Goal: Task Accomplishment & Management: Manage account settings

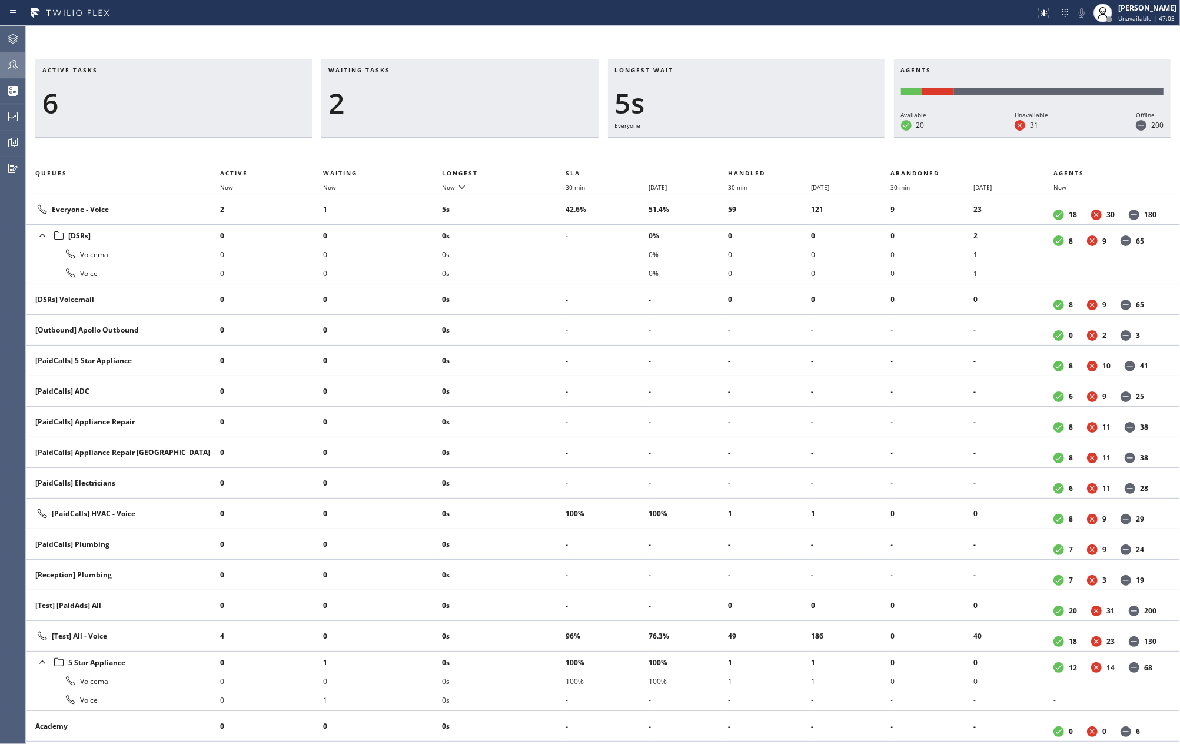
click at [18, 53] on div at bounding box center [13, 65] width 26 height 24
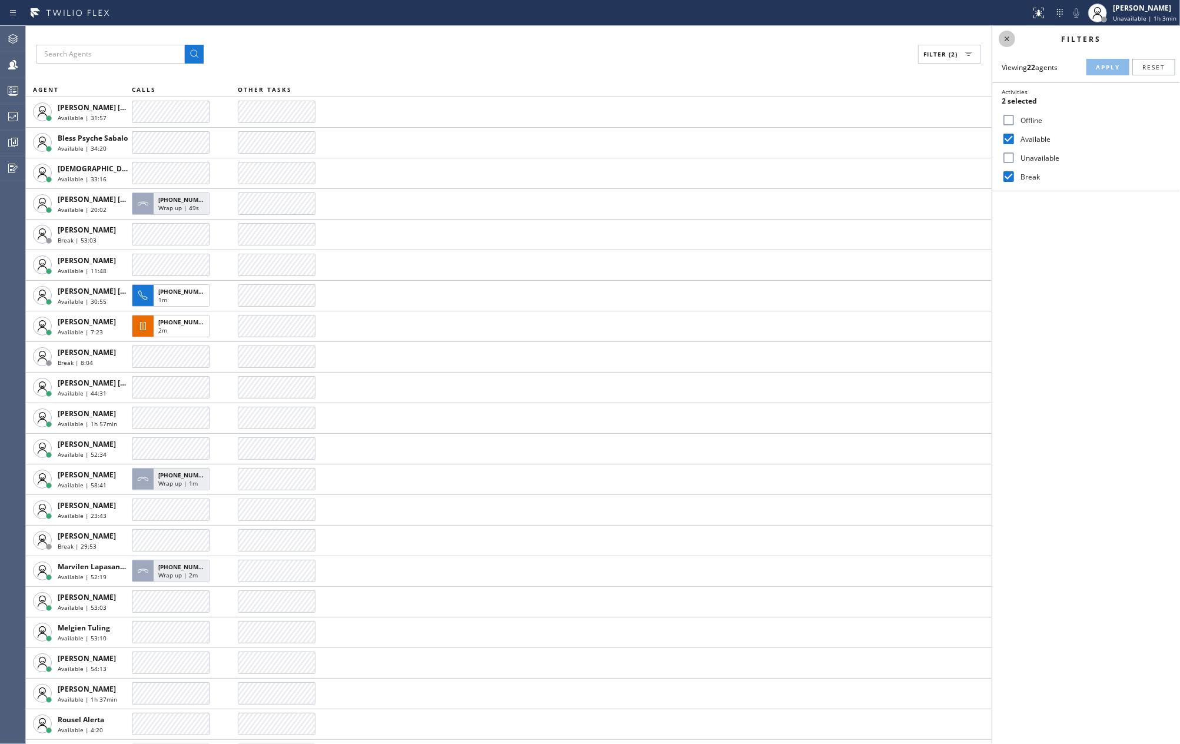
click at [1010, 36] on icon at bounding box center [1007, 39] width 14 height 14
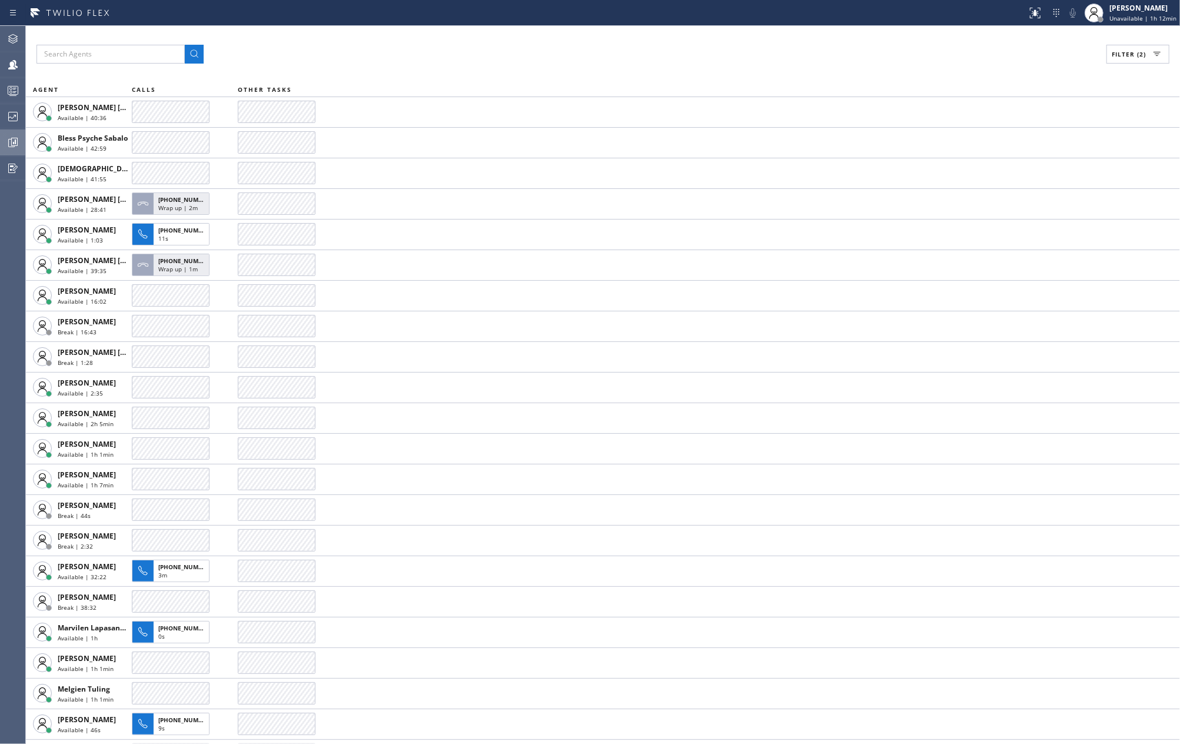
click at [9, 144] on icon at bounding box center [13, 142] width 9 height 9
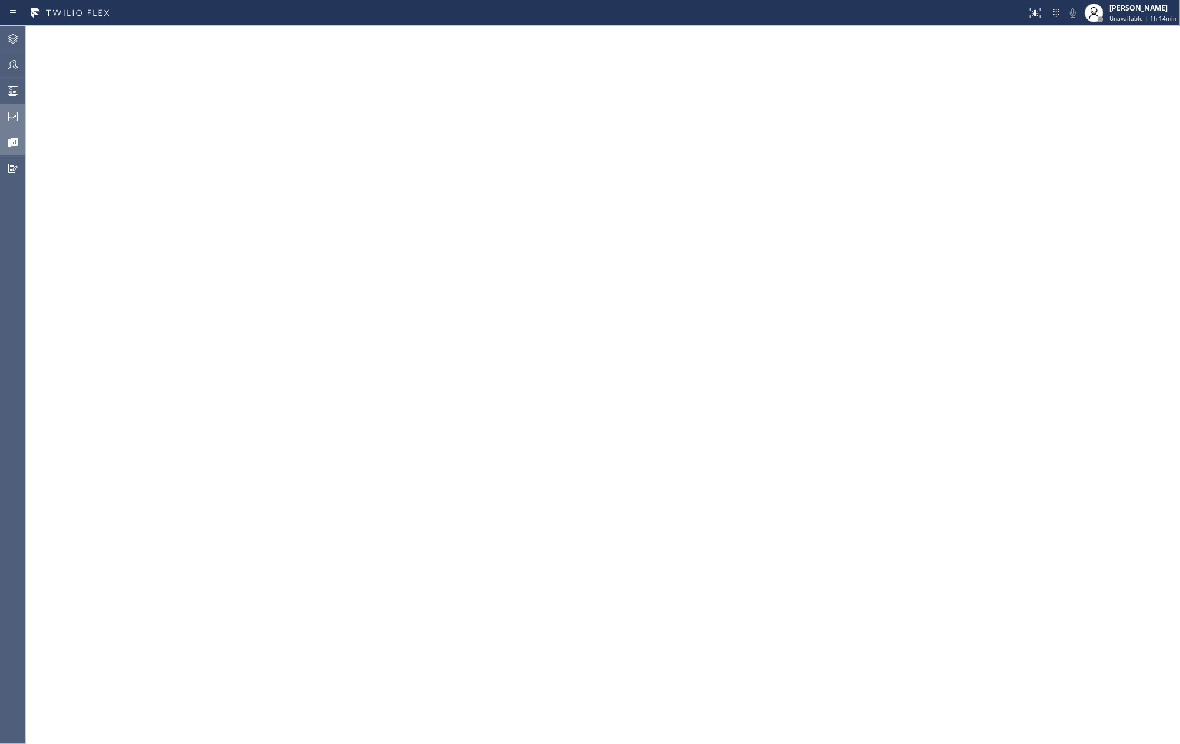
click at [12, 118] on icon at bounding box center [13, 116] width 14 height 14
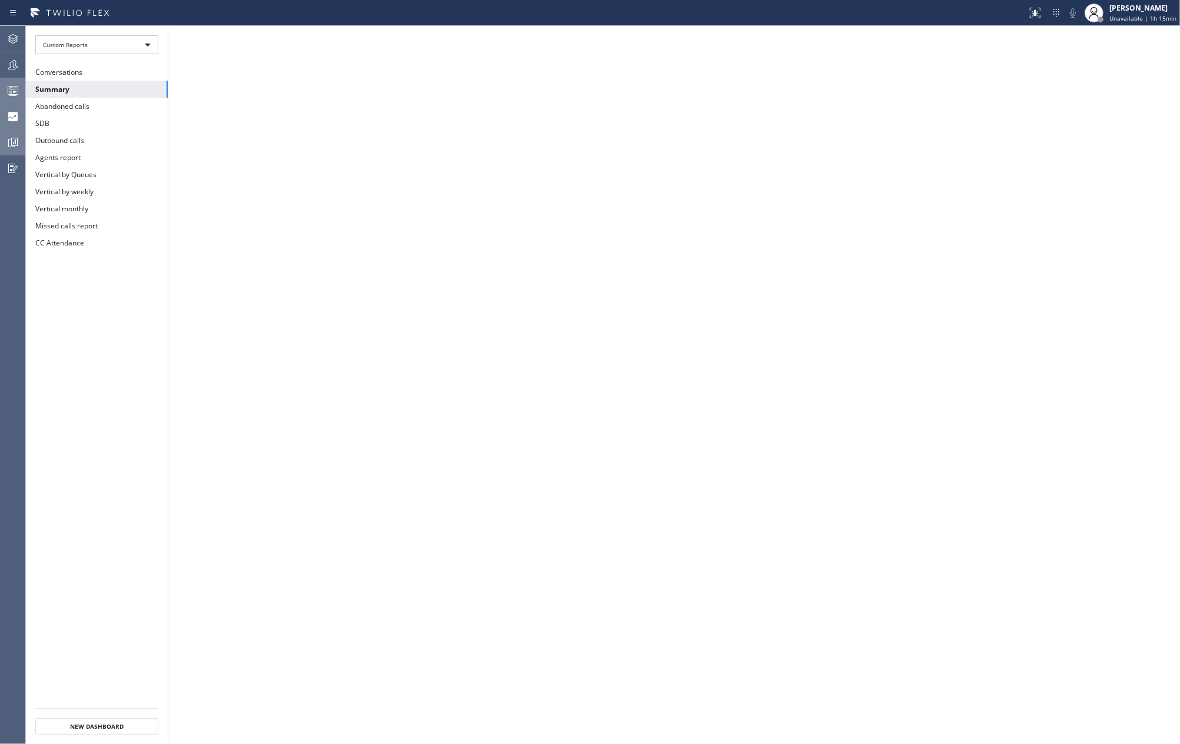
click at [20, 88] on div at bounding box center [13, 91] width 26 height 14
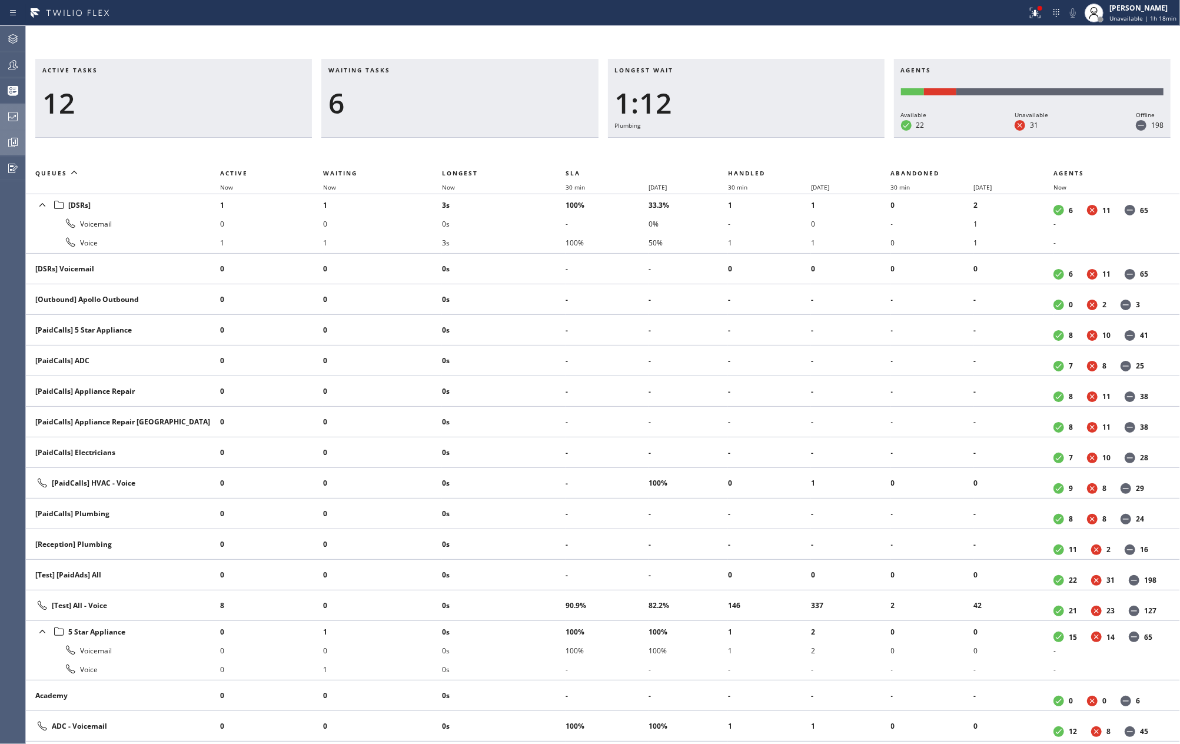
click at [569, 20] on div at bounding box center [513, 13] width 1017 height 19
click at [445, 189] on span "Now" at bounding box center [448, 187] width 13 height 8
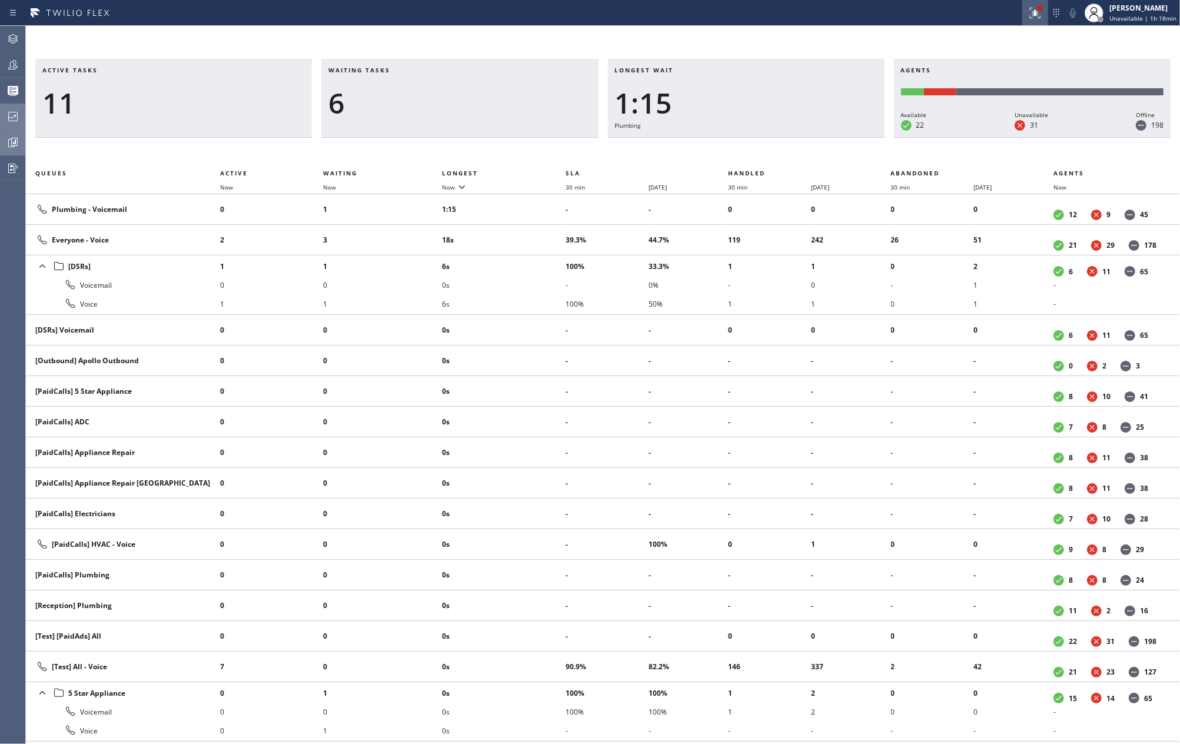
click at [1033, 19] on icon at bounding box center [1035, 13] width 14 height 14
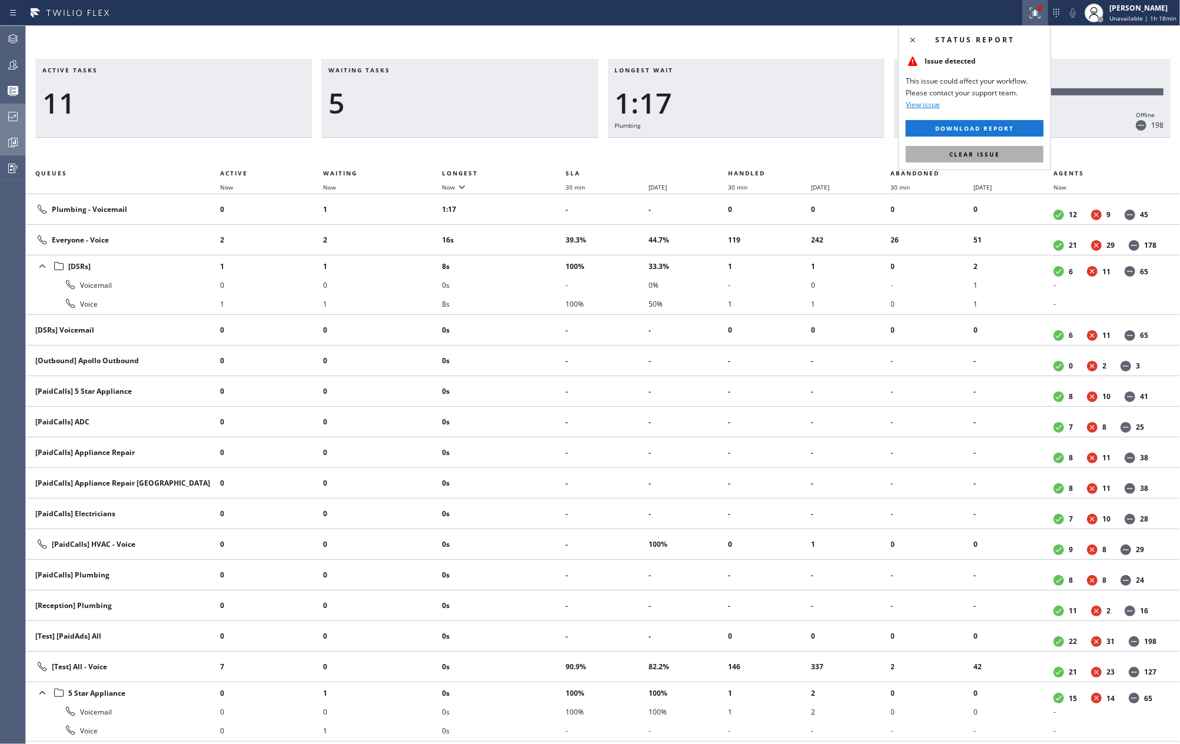
click at [987, 149] on button "Clear issue" at bounding box center [974, 154] width 138 height 16
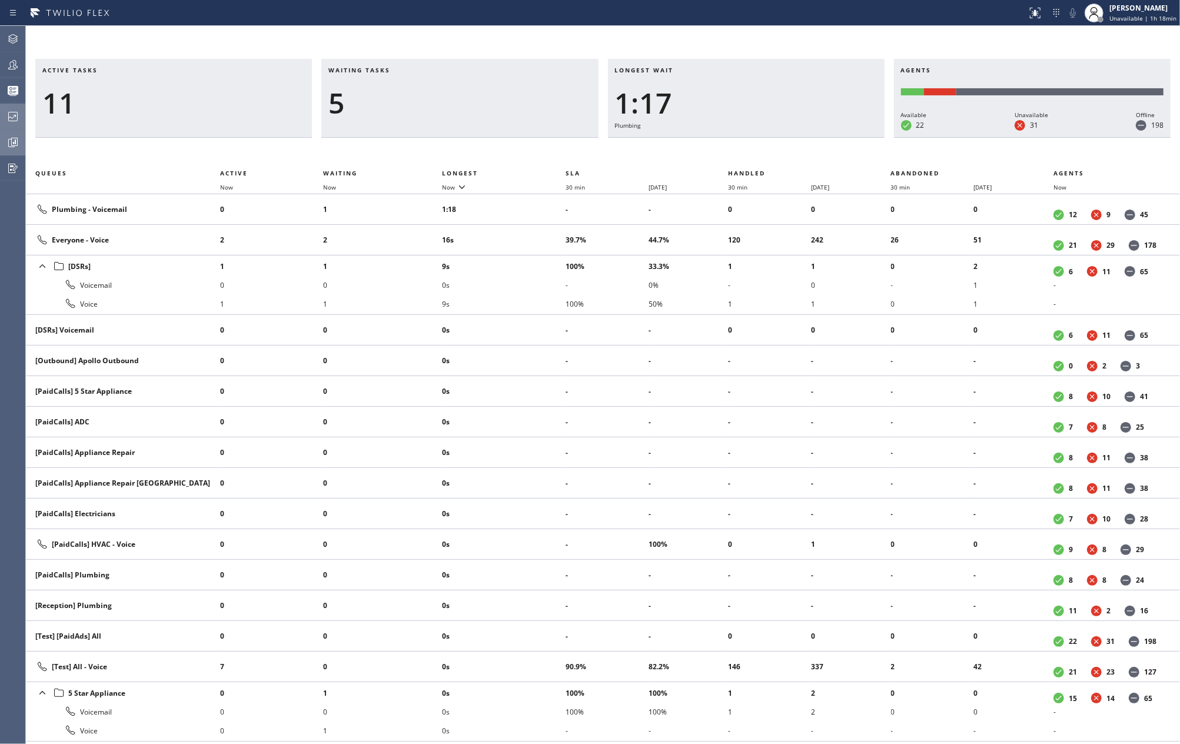
click at [780, 39] on div "Active tasks 11 Waiting tasks 5 Longest wait 1:17 Plumbing Agents Available 22 …" at bounding box center [603, 385] width 1154 height 718
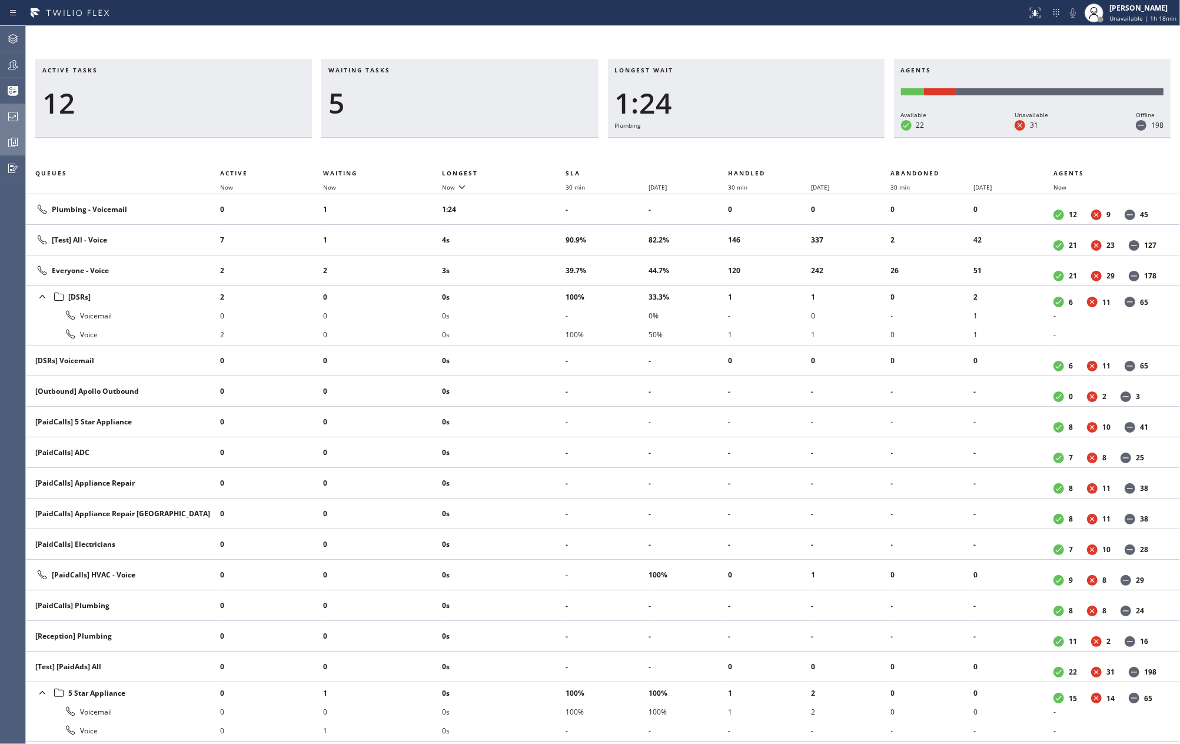
click at [473, 48] on div "Active tasks 12 Waiting tasks 5 Longest wait 1:24 Plumbing Agents Available 22 …" at bounding box center [603, 385] width 1154 height 718
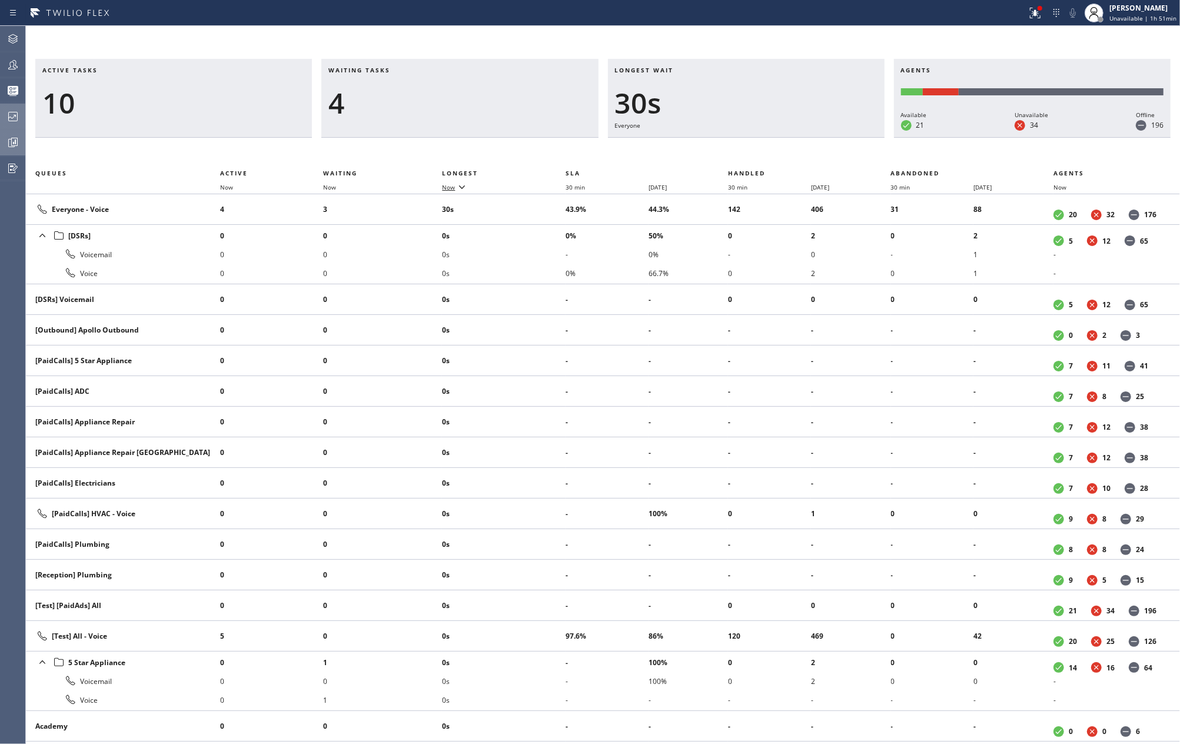
click at [459, 187] on icon at bounding box center [462, 186] width 14 height 14
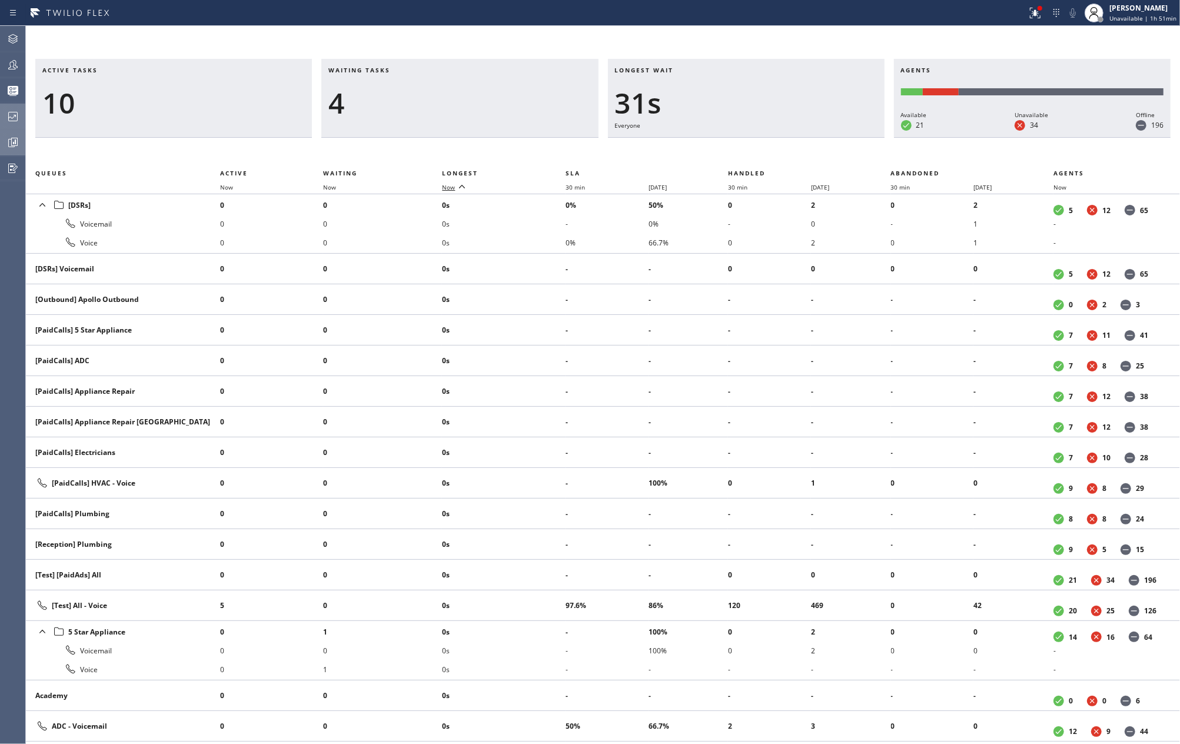
click at [459, 187] on icon at bounding box center [462, 186] width 14 height 14
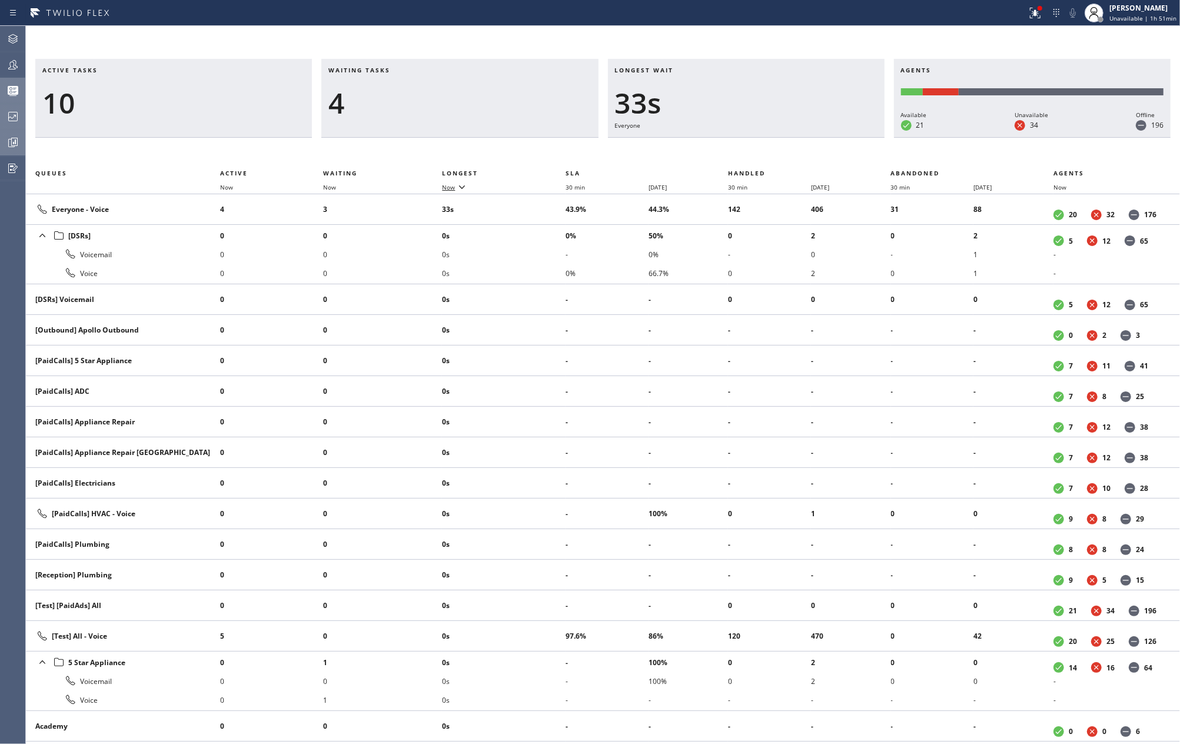
click at [10, 88] on icon at bounding box center [13, 90] width 11 height 9
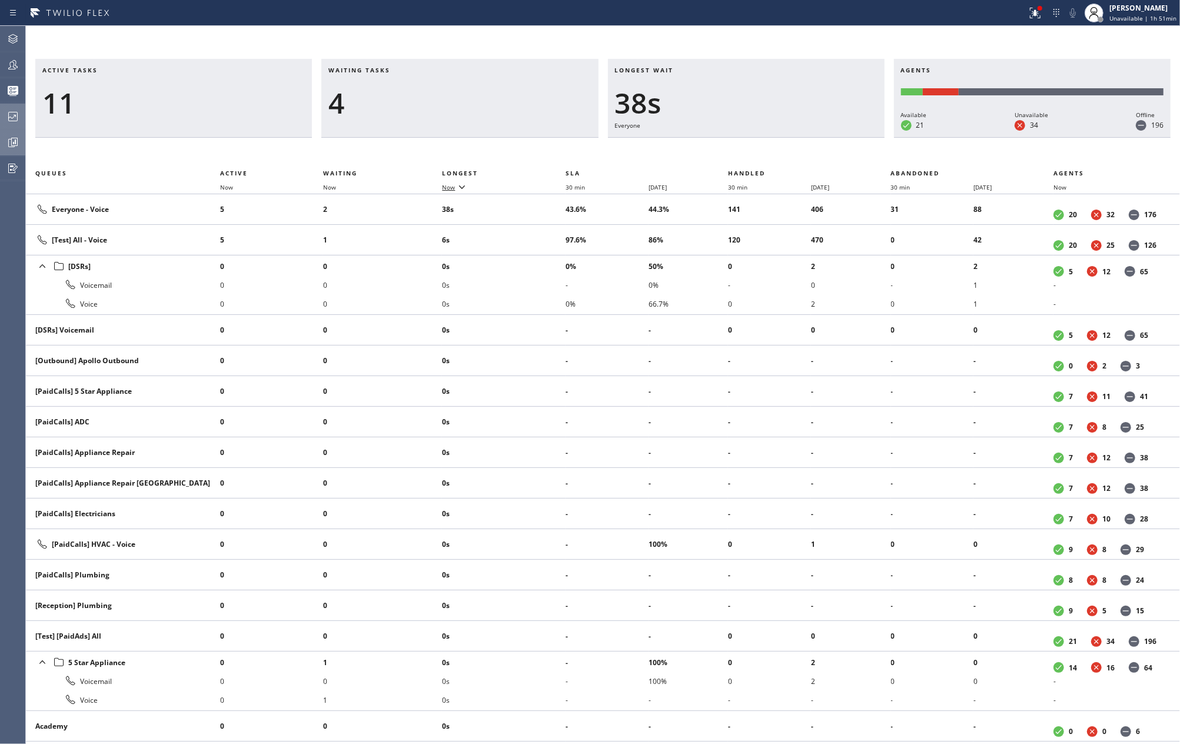
click at [11, 145] on icon at bounding box center [13, 142] width 14 height 14
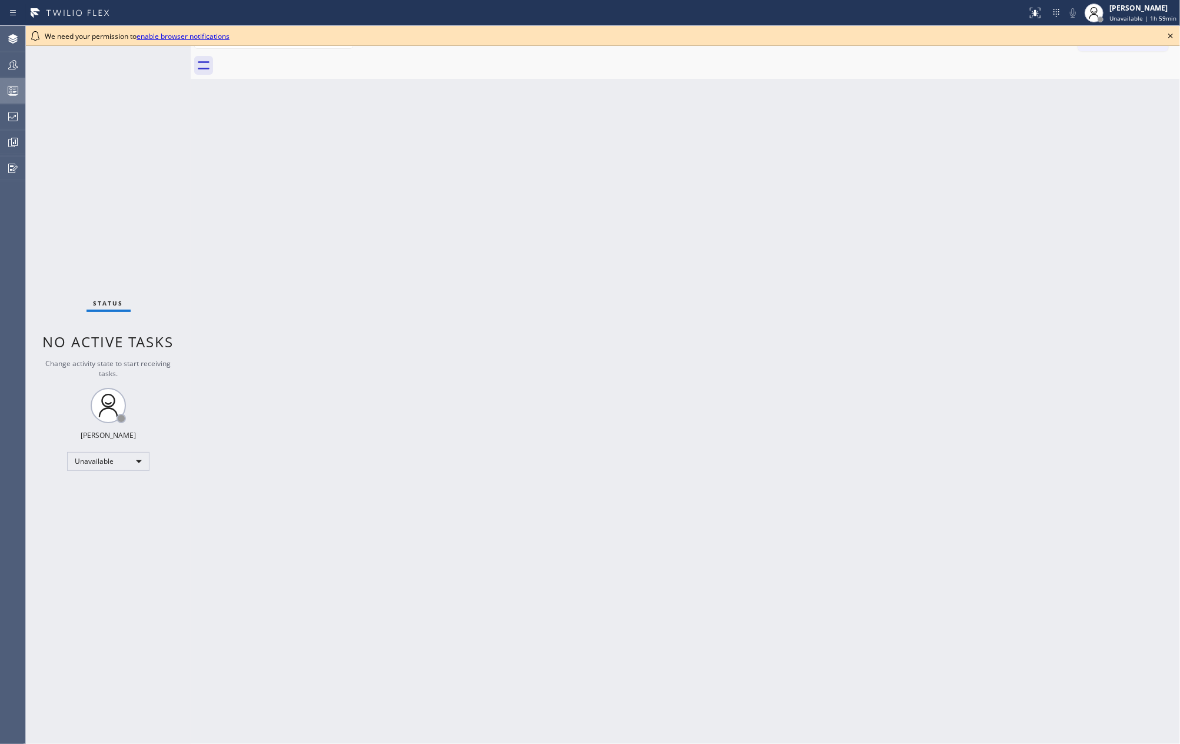
click at [1, 99] on div at bounding box center [13, 91] width 26 height 24
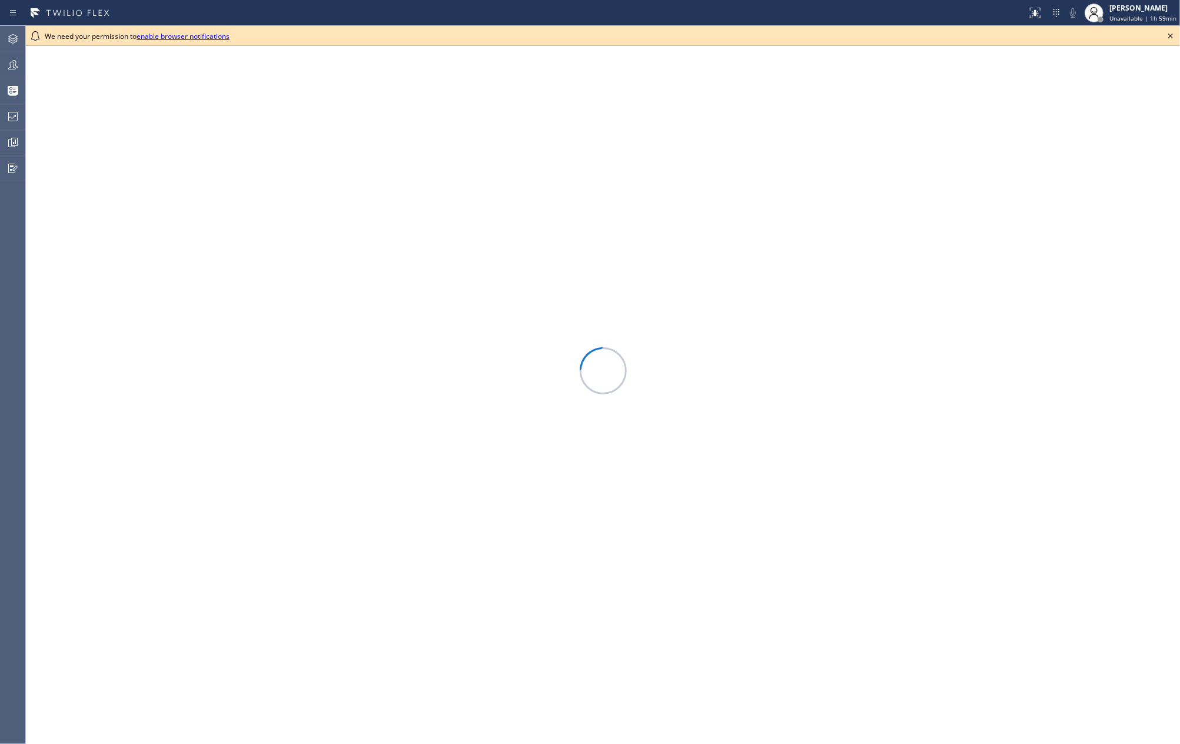
click at [1168, 35] on icon at bounding box center [1170, 36] width 14 height 14
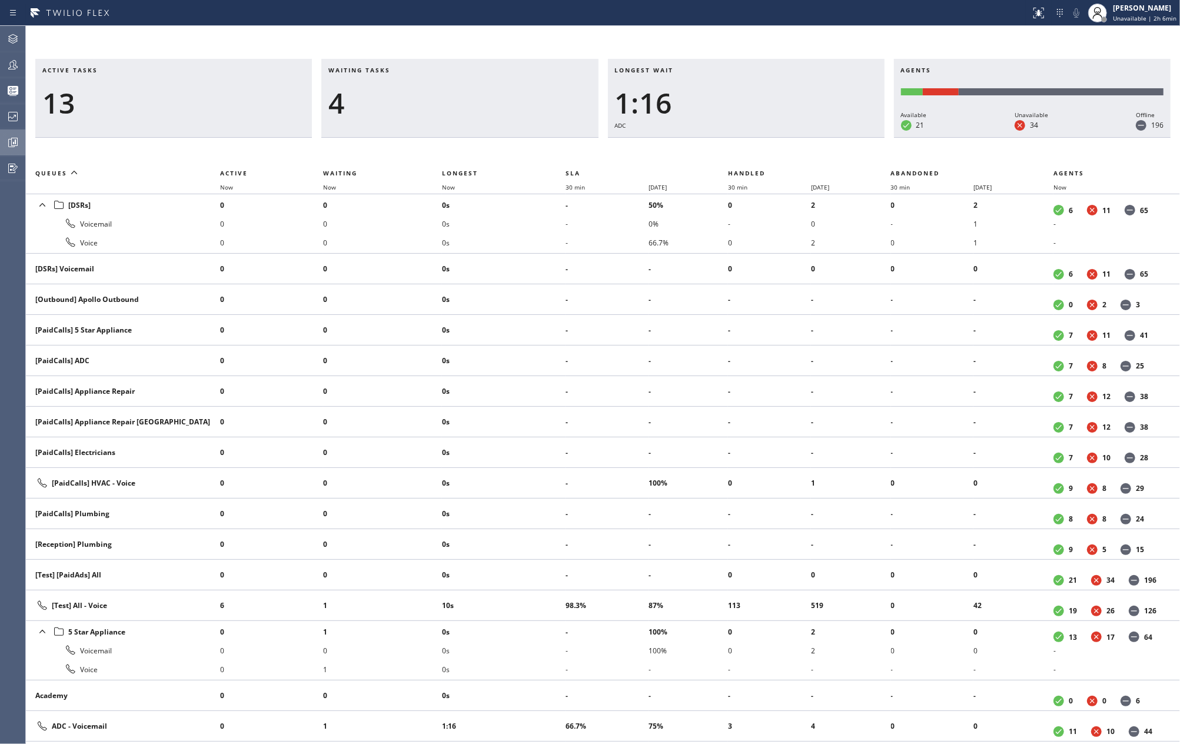
click at [9, 139] on icon at bounding box center [13, 142] width 9 height 9
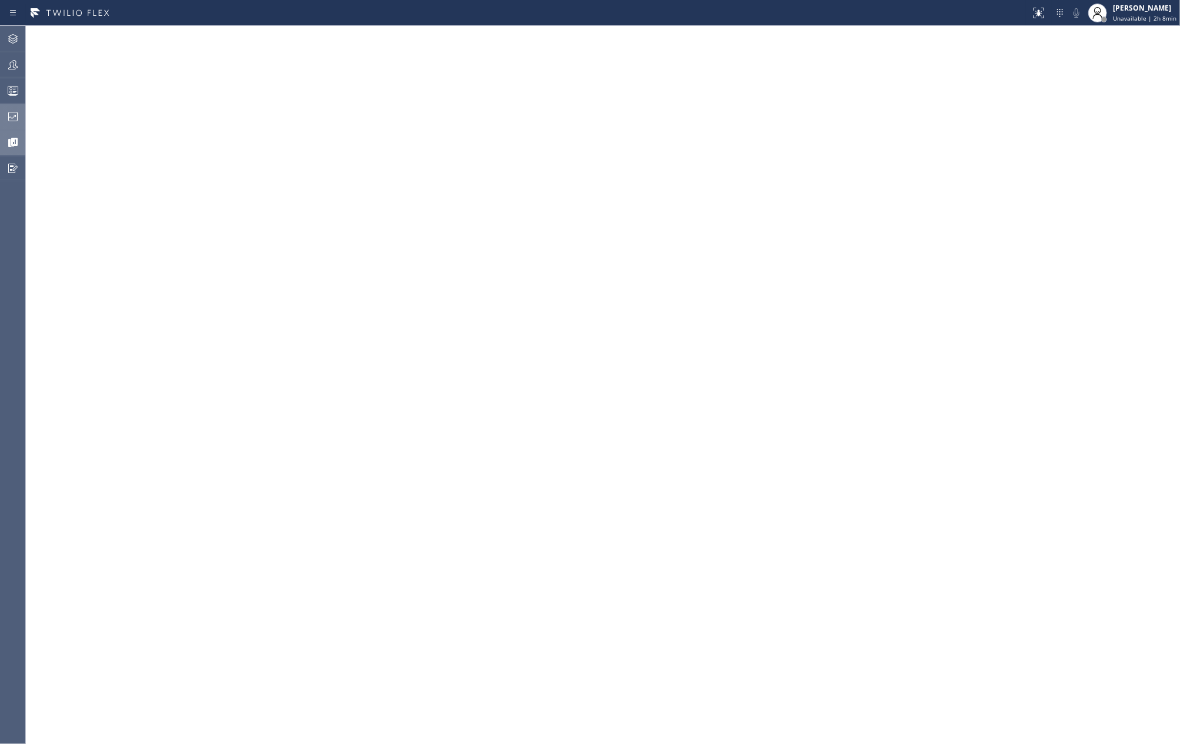
click at [15, 119] on icon at bounding box center [13, 116] width 14 height 14
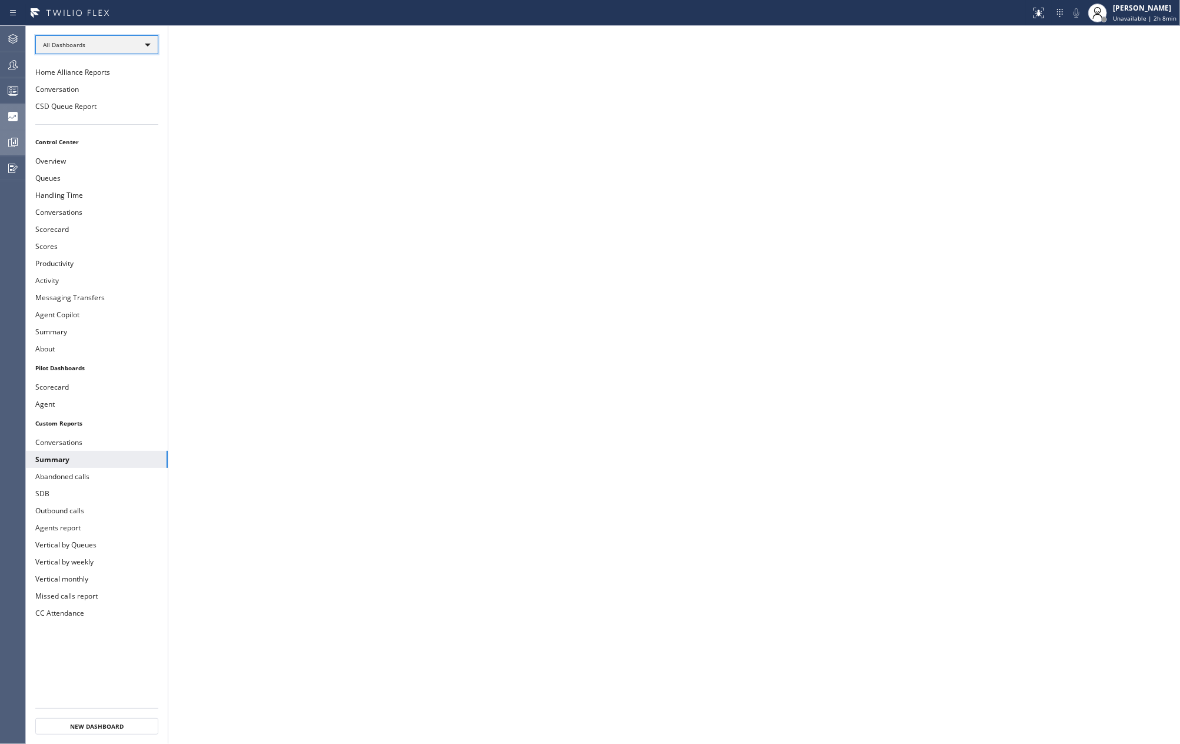
click at [119, 49] on div "All Dashboards" at bounding box center [96, 44] width 123 height 19
click at [88, 116] on li "Custom Reports" at bounding box center [96, 121] width 120 height 14
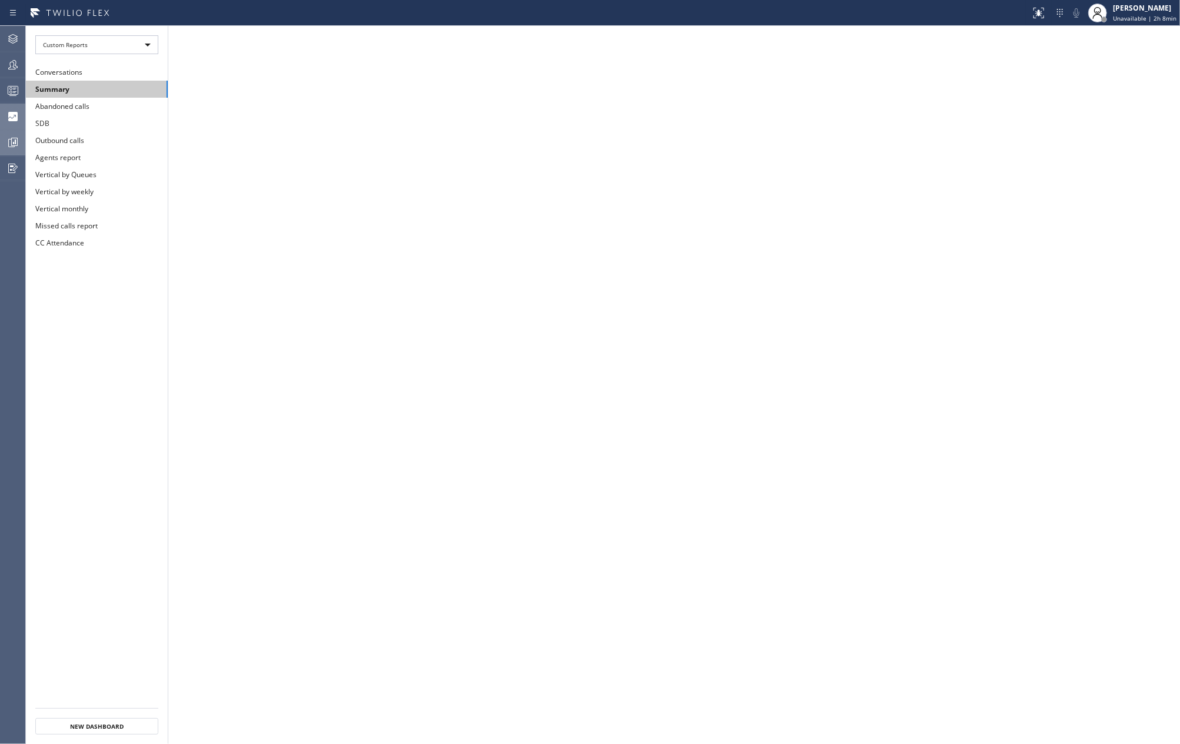
click at [82, 88] on button "Summary" at bounding box center [97, 89] width 142 height 17
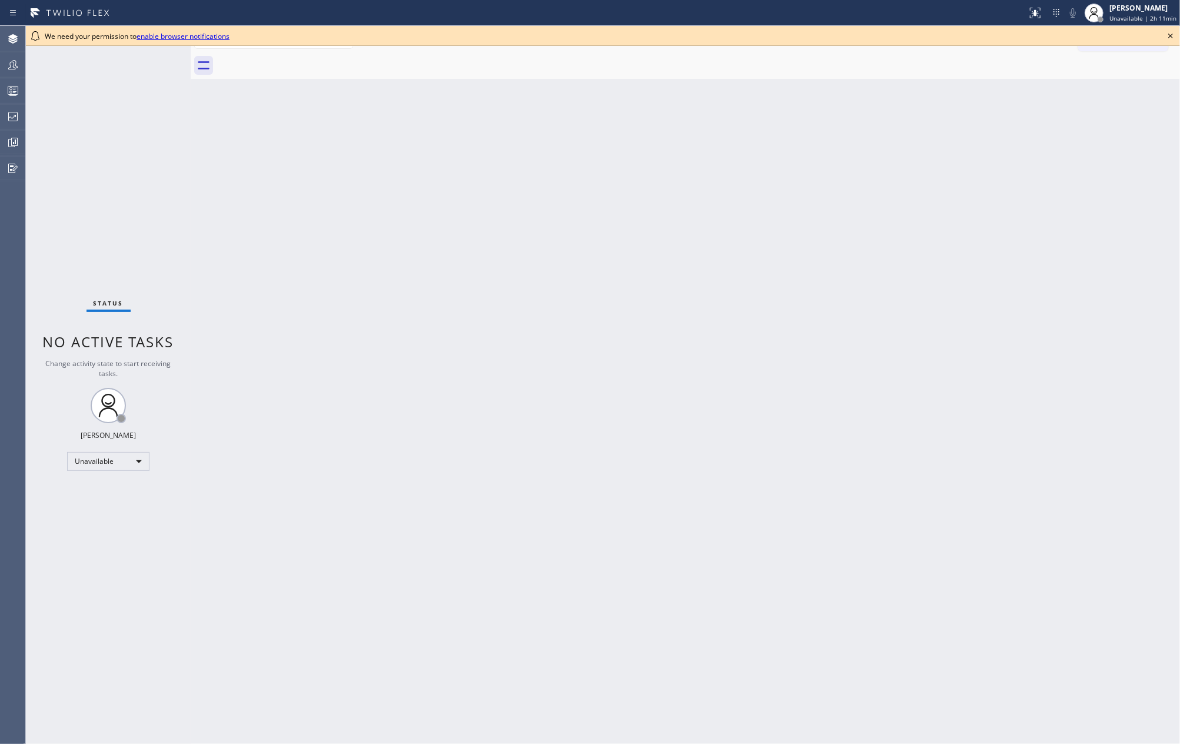
click at [277, 295] on div "Back to Dashboard Change Sender ID Customers Technicians Select a contact Outbo…" at bounding box center [685, 385] width 989 height 718
click at [1170, 34] on icon at bounding box center [1170, 36] width 14 height 14
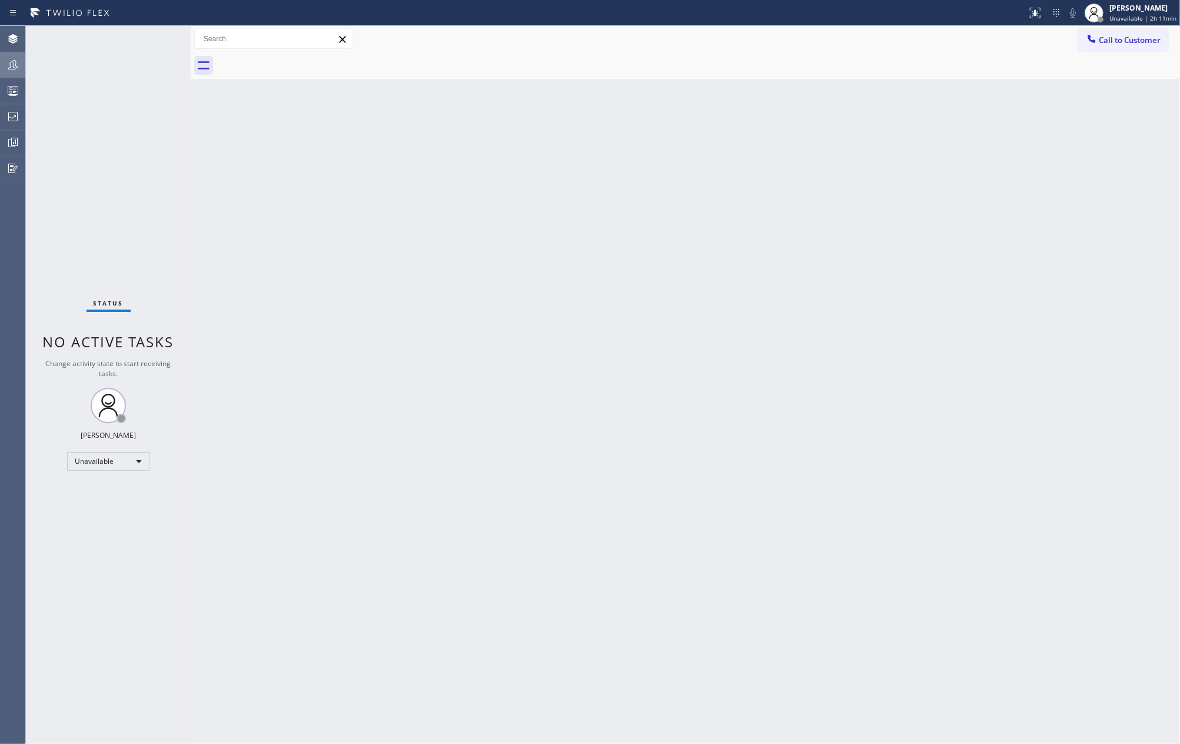
click at [1, 60] on div at bounding box center [13, 65] width 26 height 14
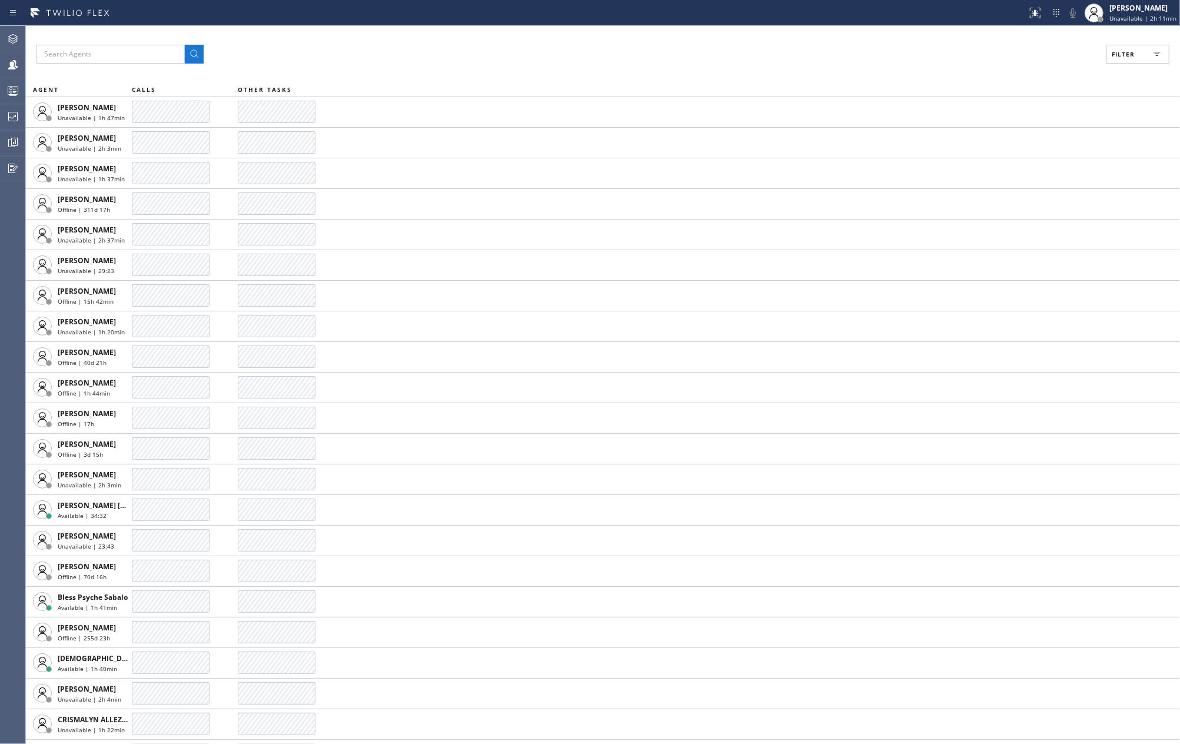
click at [1145, 47] on button "Filter" at bounding box center [1137, 54] width 63 height 19
click at [1008, 140] on input "Available" at bounding box center [1008, 139] width 14 height 14
checkbox input "true"
click at [1008, 175] on input "Break" at bounding box center [1008, 176] width 14 height 14
checkbox input "true"
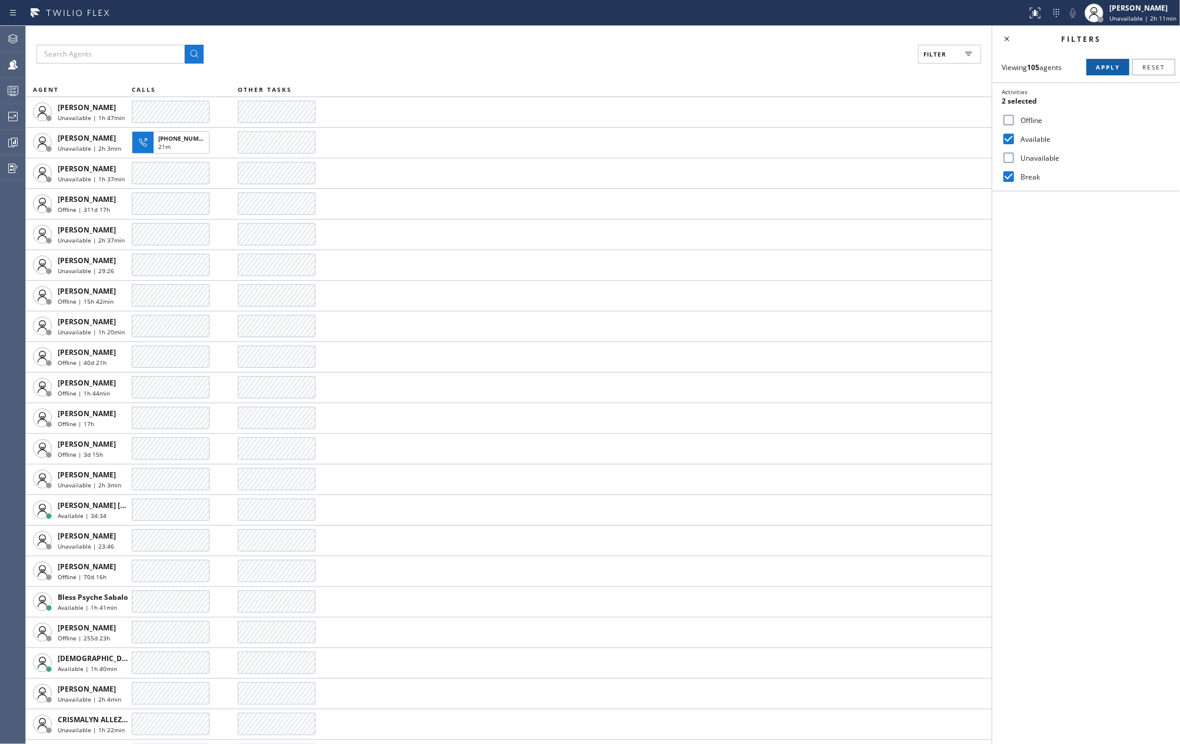
click at [1098, 69] on span "Apply" at bounding box center [1107, 67] width 24 height 8
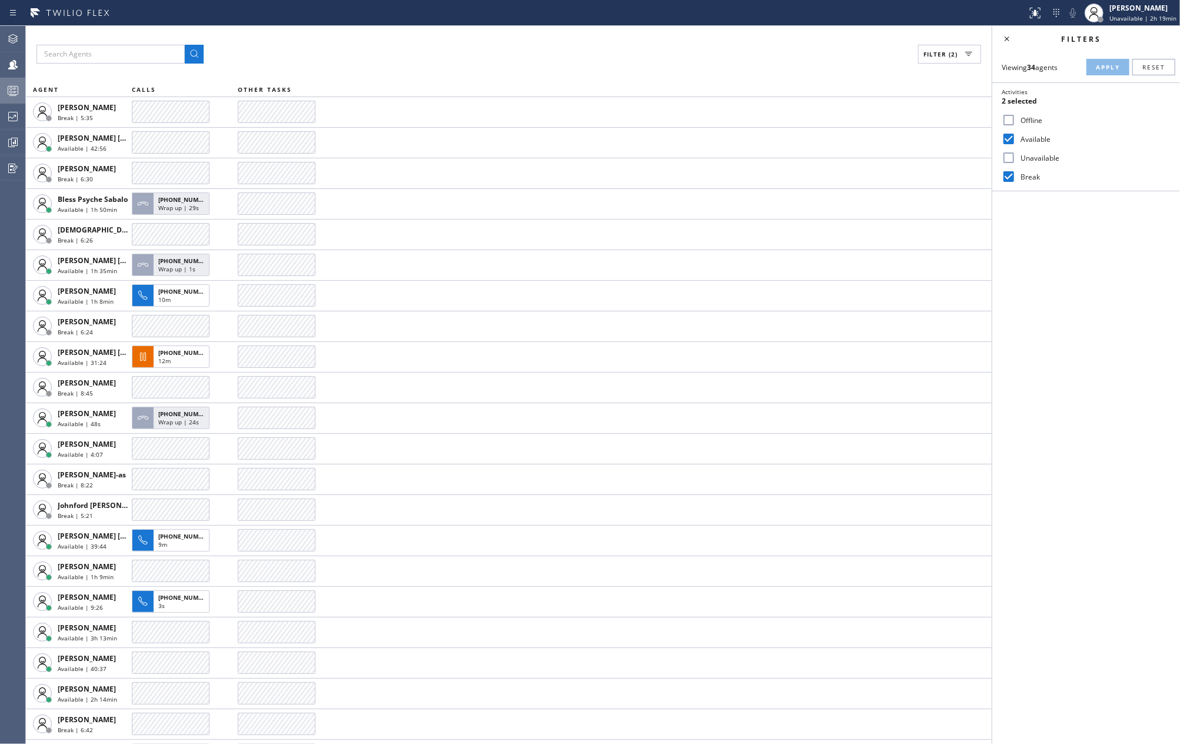
click at [11, 92] on icon at bounding box center [13, 91] width 14 height 14
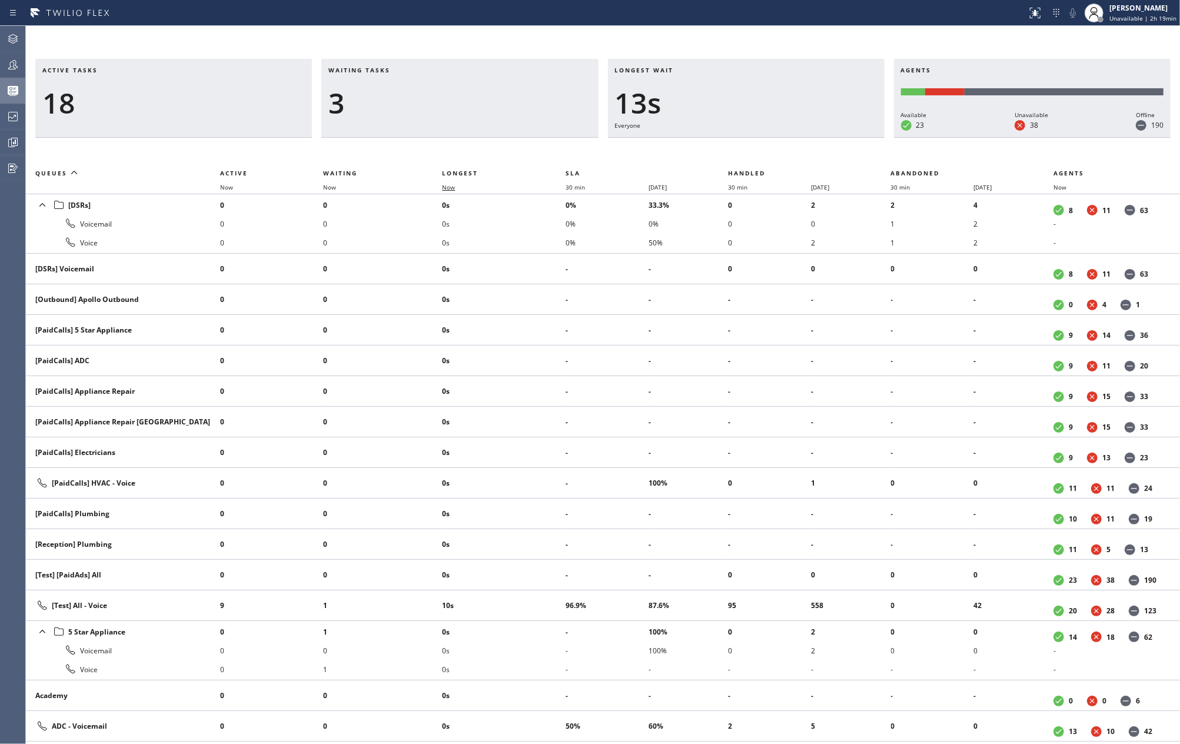
click at [450, 184] on span "Now" at bounding box center [448, 187] width 13 height 8
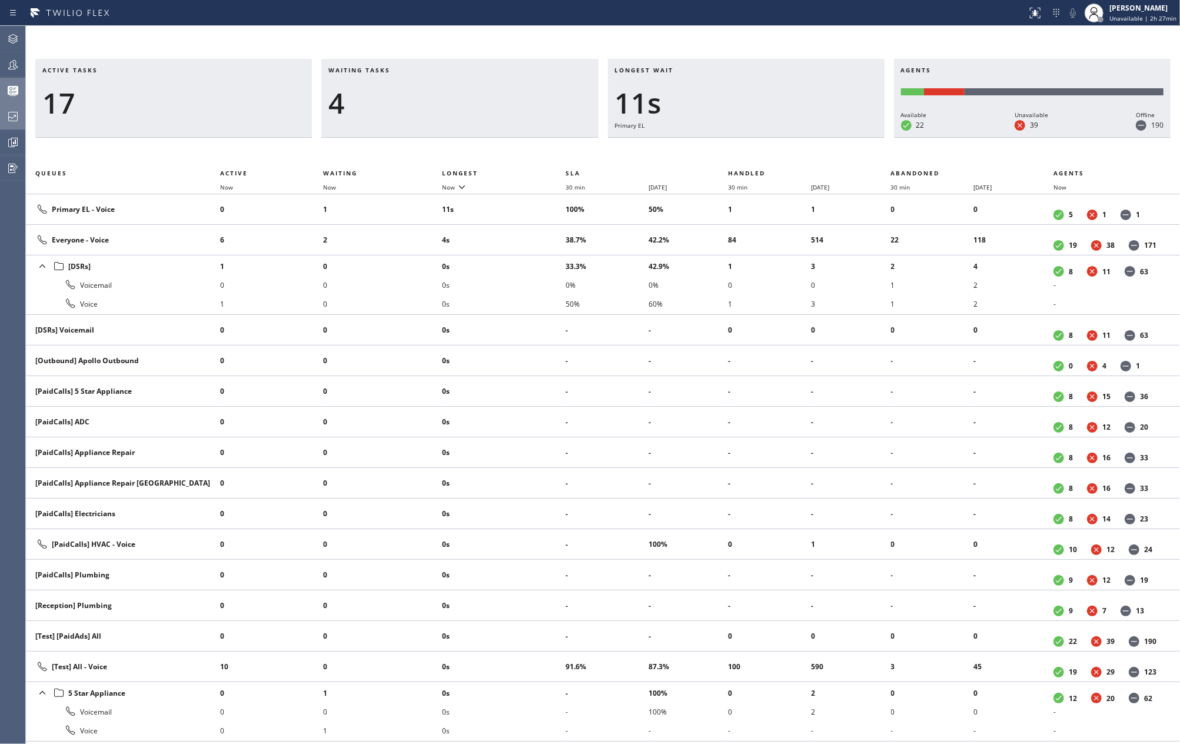
click at [13, 120] on icon at bounding box center [13, 116] width 14 height 14
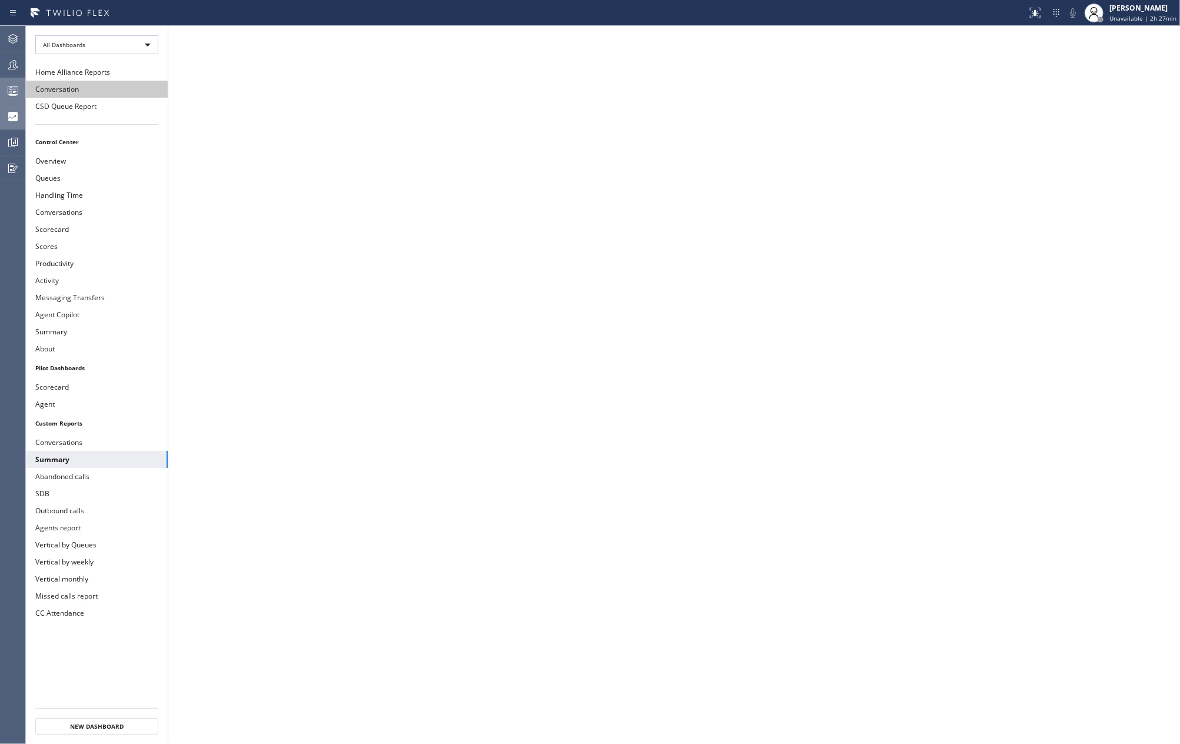
click at [80, 88] on button "Conversation" at bounding box center [97, 89] width 142 height 17
click at [81, 526] on button "Agents report" at bounding box center [97, 527] width 142 height 17
click at [12, 56] on div at bounding box center [13, 65] width 26 height 24
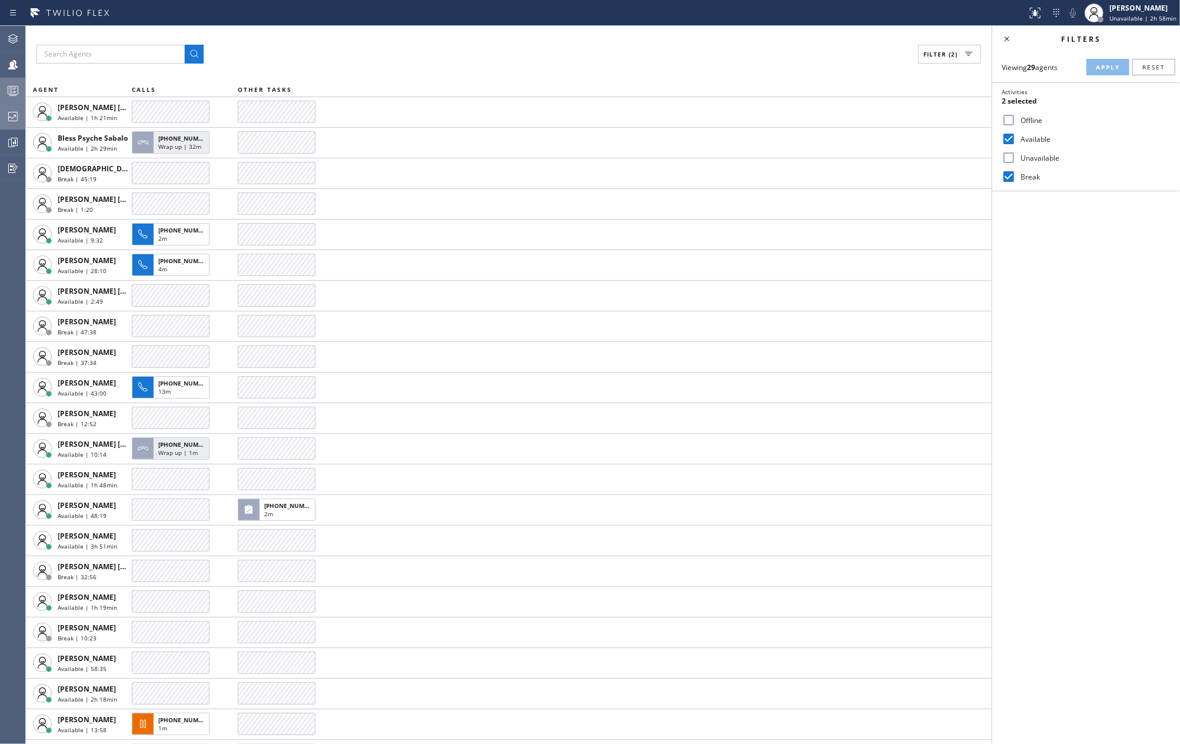
click at [2, 118] on div at bounding box center [13, 116] width 26 height 14
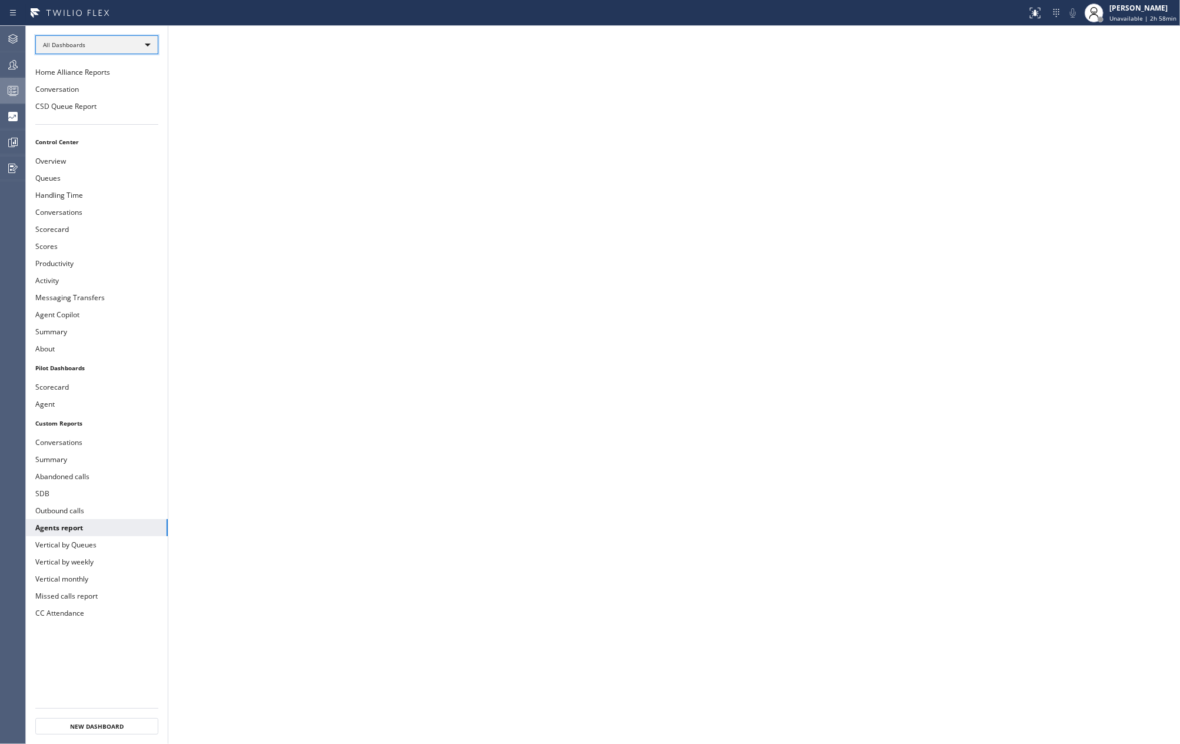
click at [109, 41] on div "All Dashboards" at bounding box center [96, 44] width 123 height 19
click at [85, 119] on li "Custom Reports" at bounding box center [96, 121] width 120 height 14
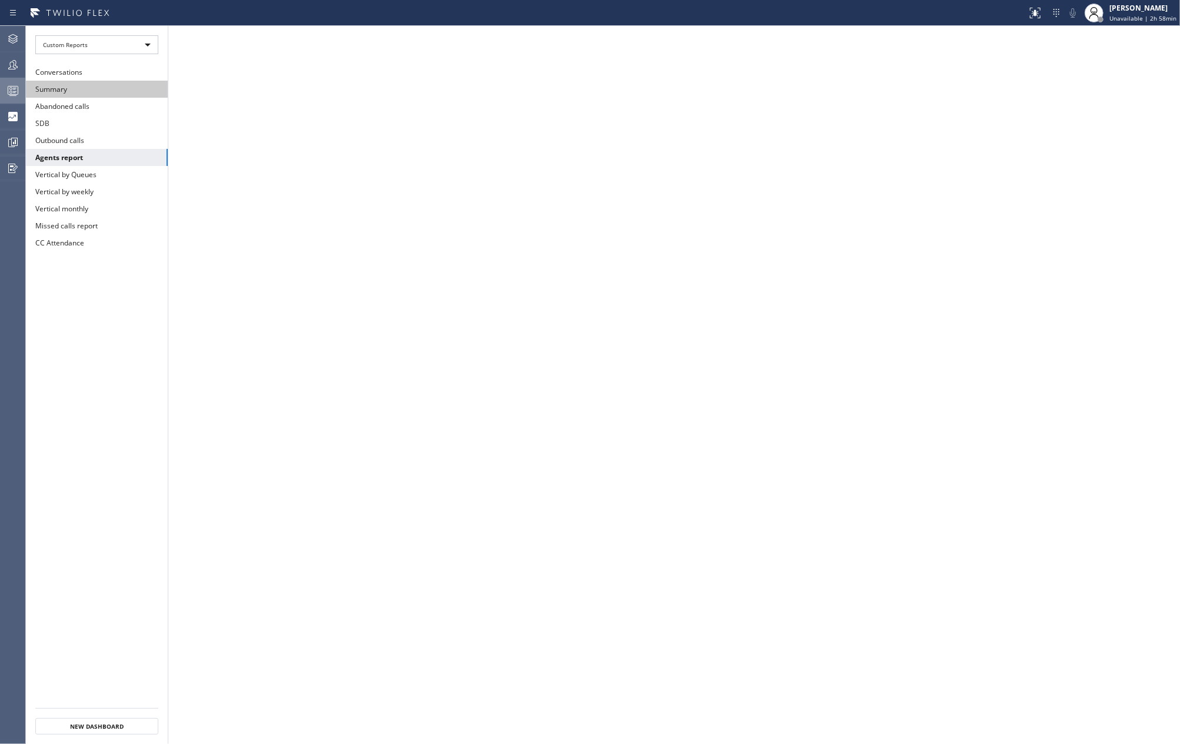
click at [81, 93] on button "Summary" at bounding box center [97, 89] width 142 height 17
click at [6, 137] on icon at bounding box center [13, 142] width 14 height 14
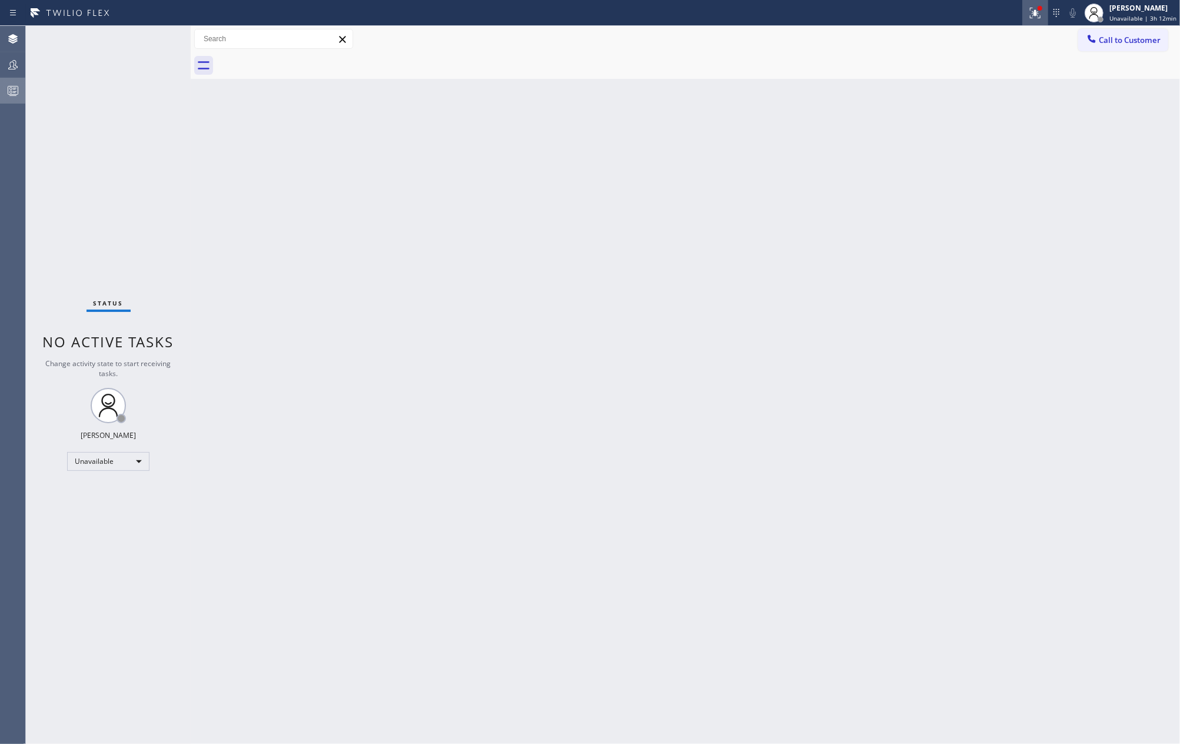
click at [1037, 15] on icon at bounding box center [1033, 12] width 7 height 8
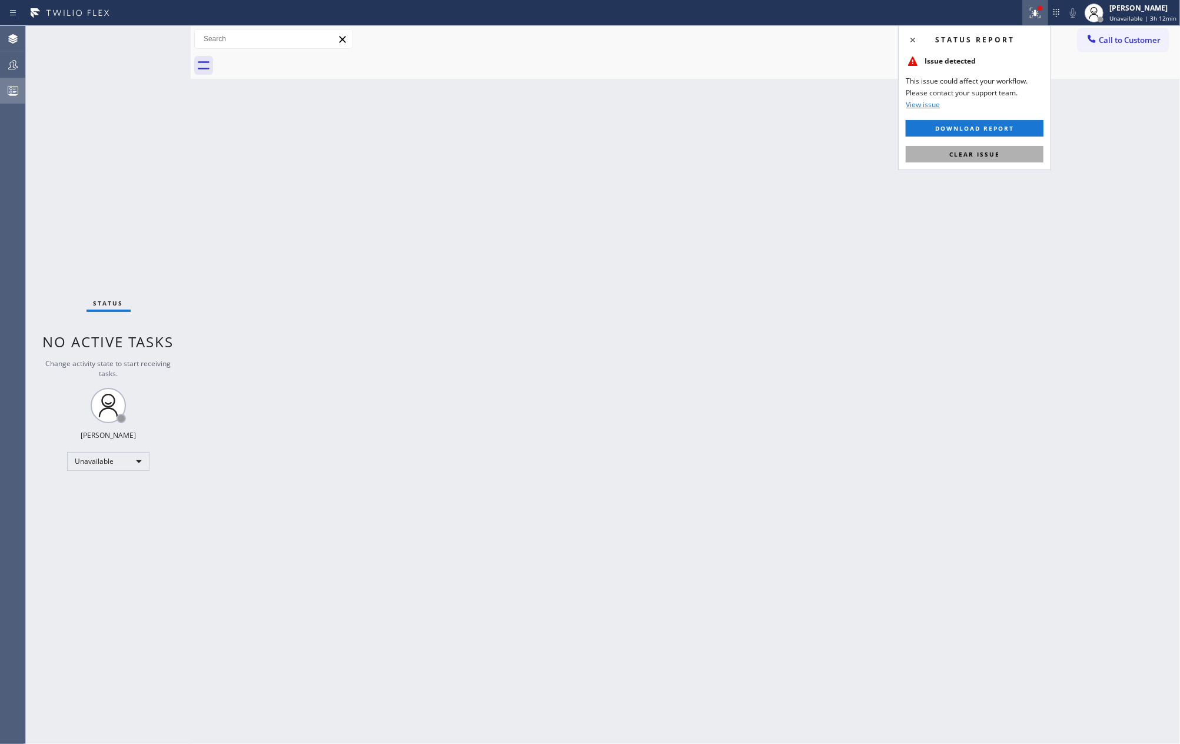
click at [998, 148] on button "Clear issue" at bounding box center [974, 154] width 138 height 16
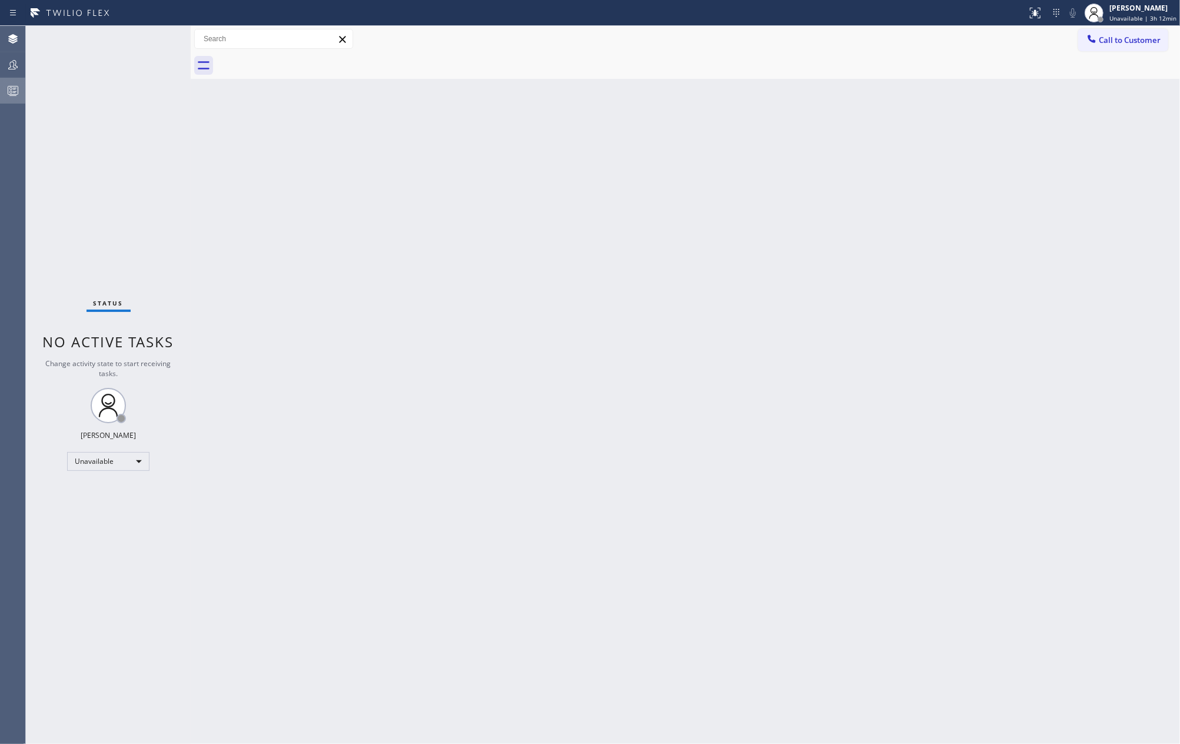
click at [164, 144] on div "Status No active tasks Change activity state to start receiving tasks. Jovelle …" at bounding box center [108, 385] width 165 height 718
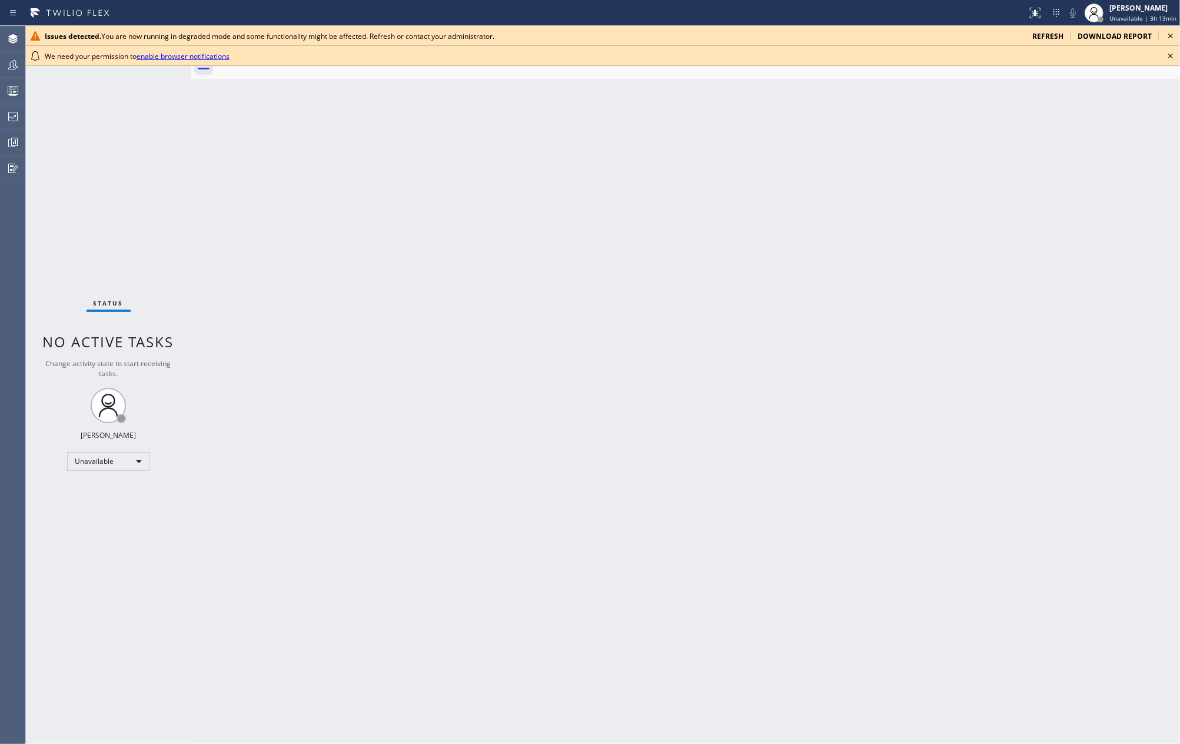
click at [1170, 55] on icon at bounding box center [1170, 56] width 5 height 5
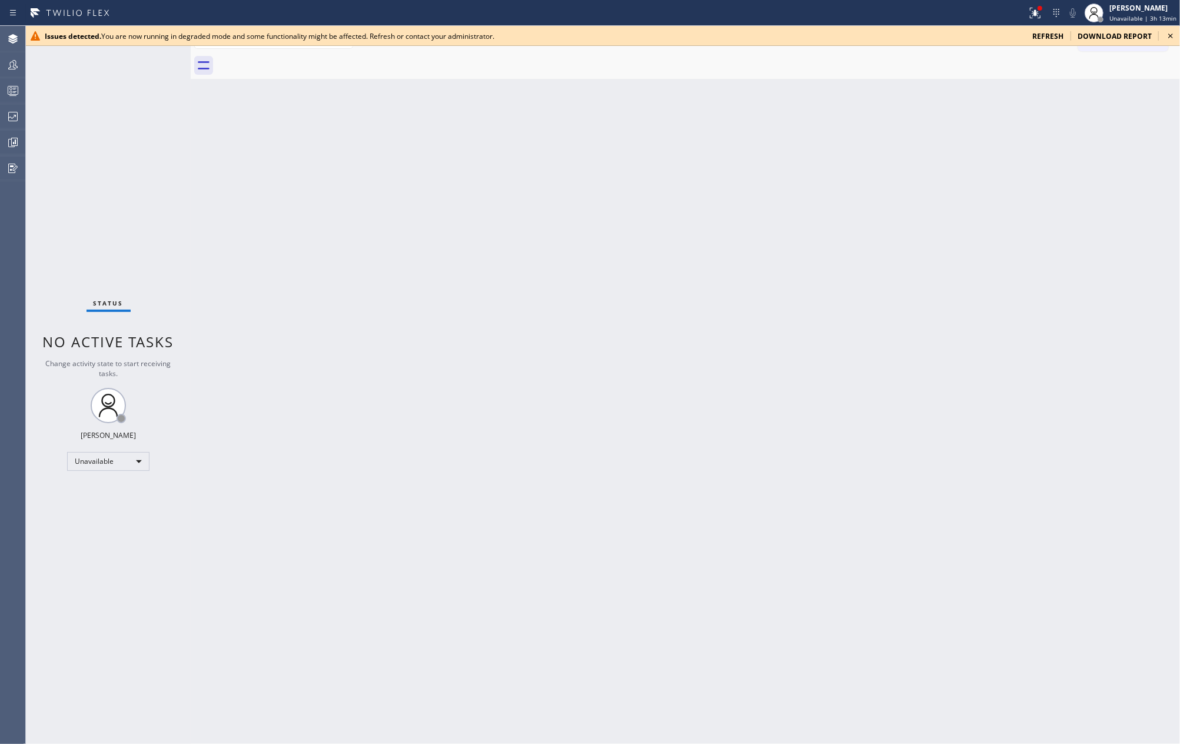
click at [1171, 36] on icon at bounding box center [1170, 36] width 5 height 5
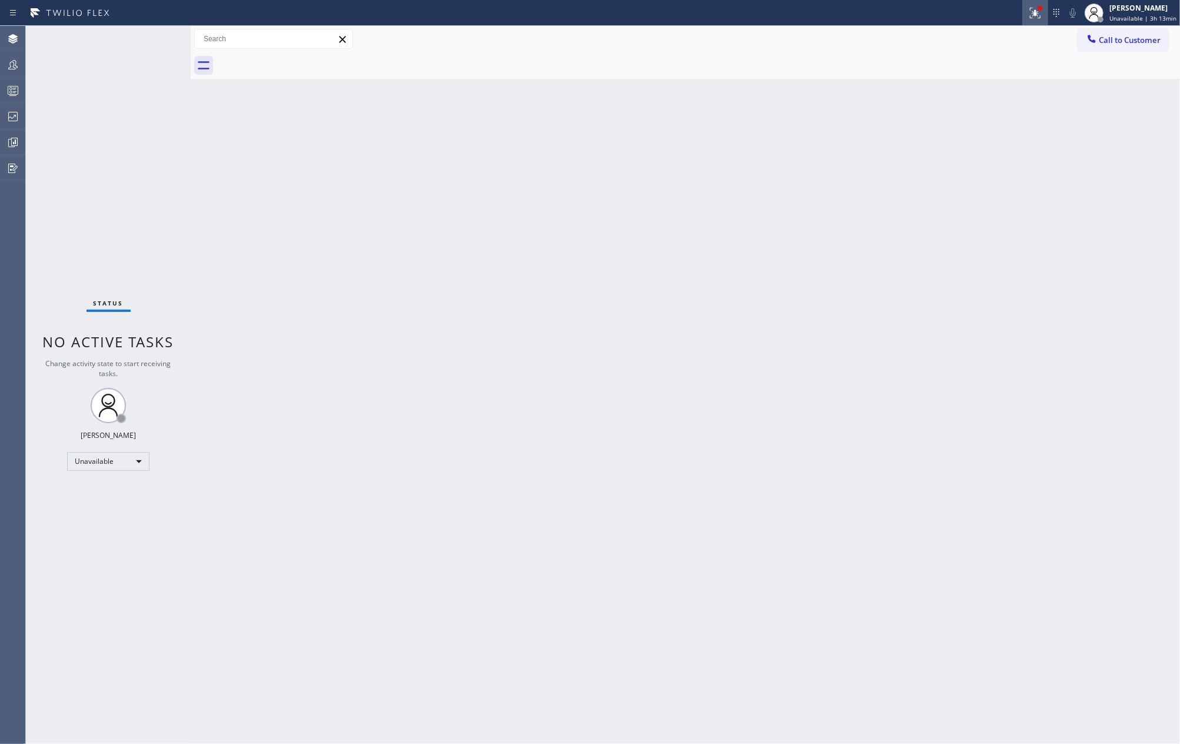
click at [1033, 8] on icon at bounding box center [1033, 12] width 7 height 8
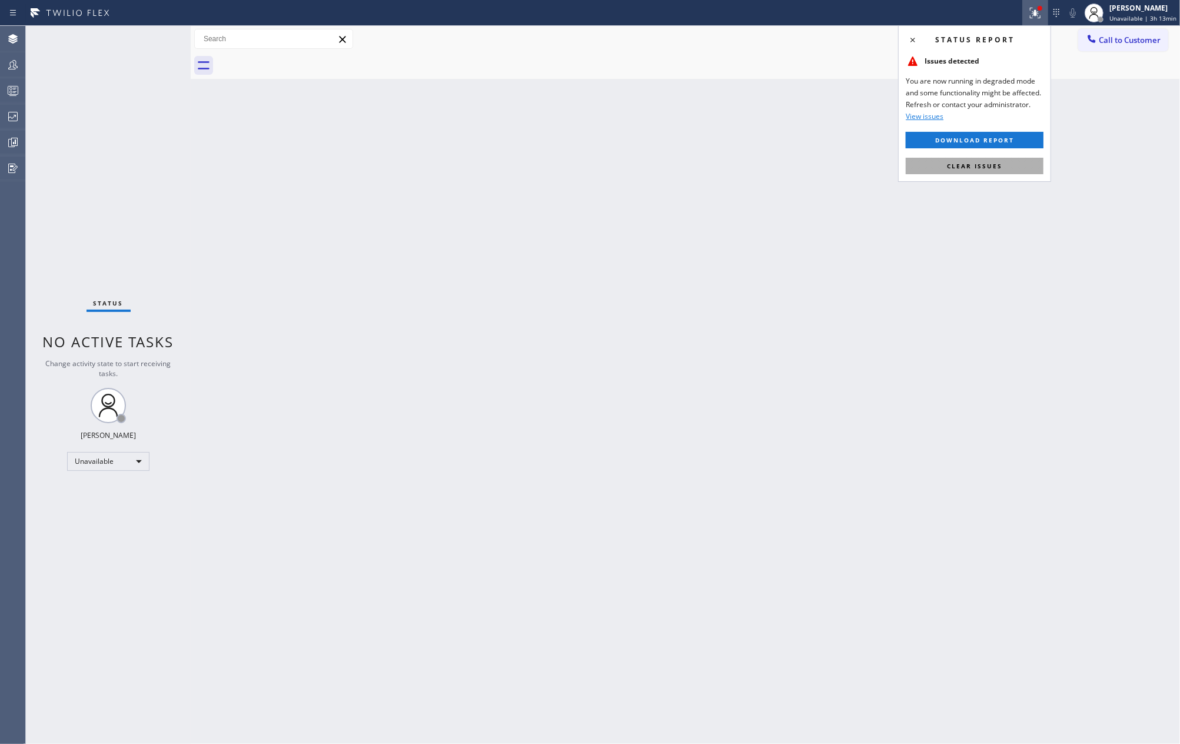
click at [986, 166] on span "Clear issues" at bounding box center [974, 166] width 55 height 8
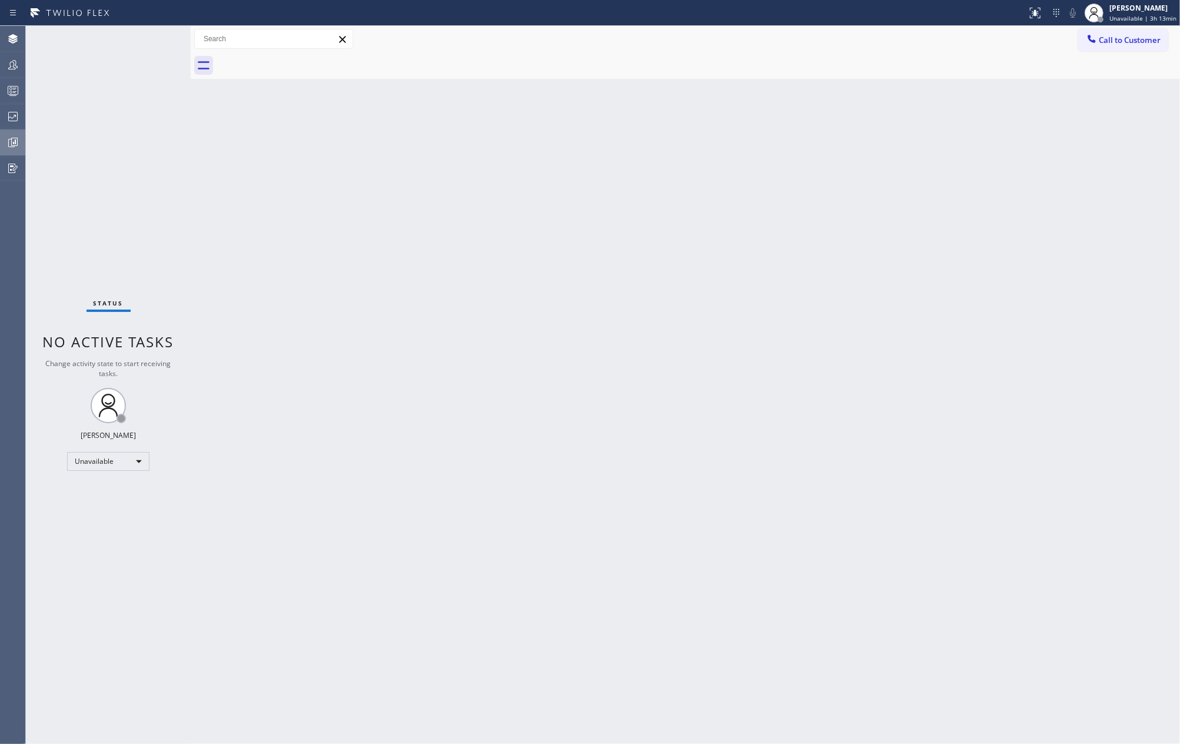
click at [17, 142] on icon at bounding box center [14, 142] width 6 height 8
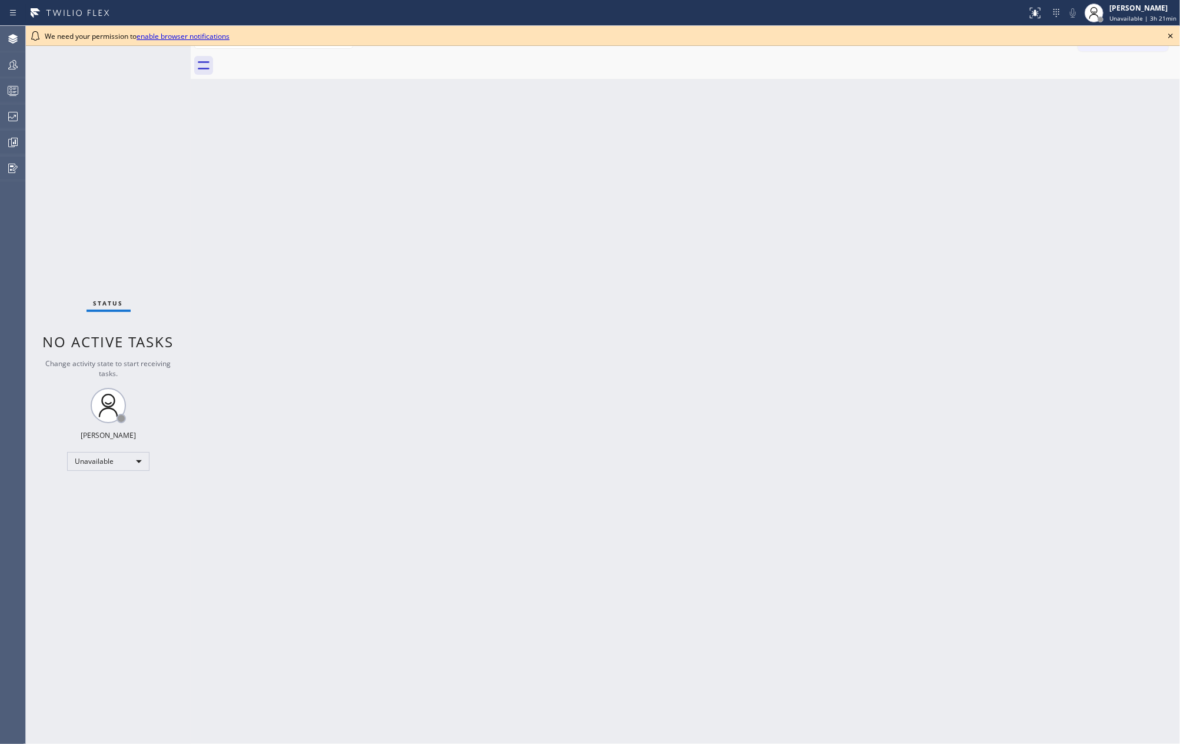
click at [335, 206] on div "Back to Dashboard Change Sender ID Customers Technicians Select a contact Outbo…" at bounding box center [685, 385] width 989 height 718
click at [1167, 33] on icon at bounding box center [1170, 36] width 14 height 14
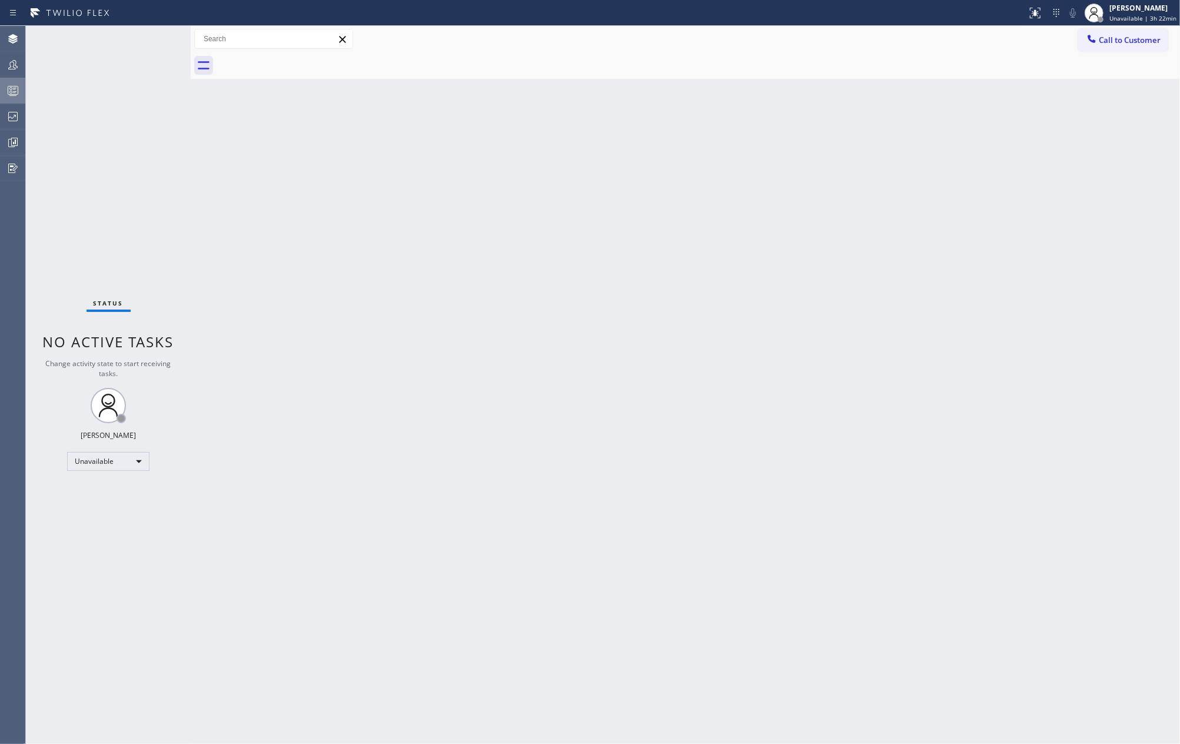
click at [16, 92] on icon at bounding box center [13, 91] width 14 height 14
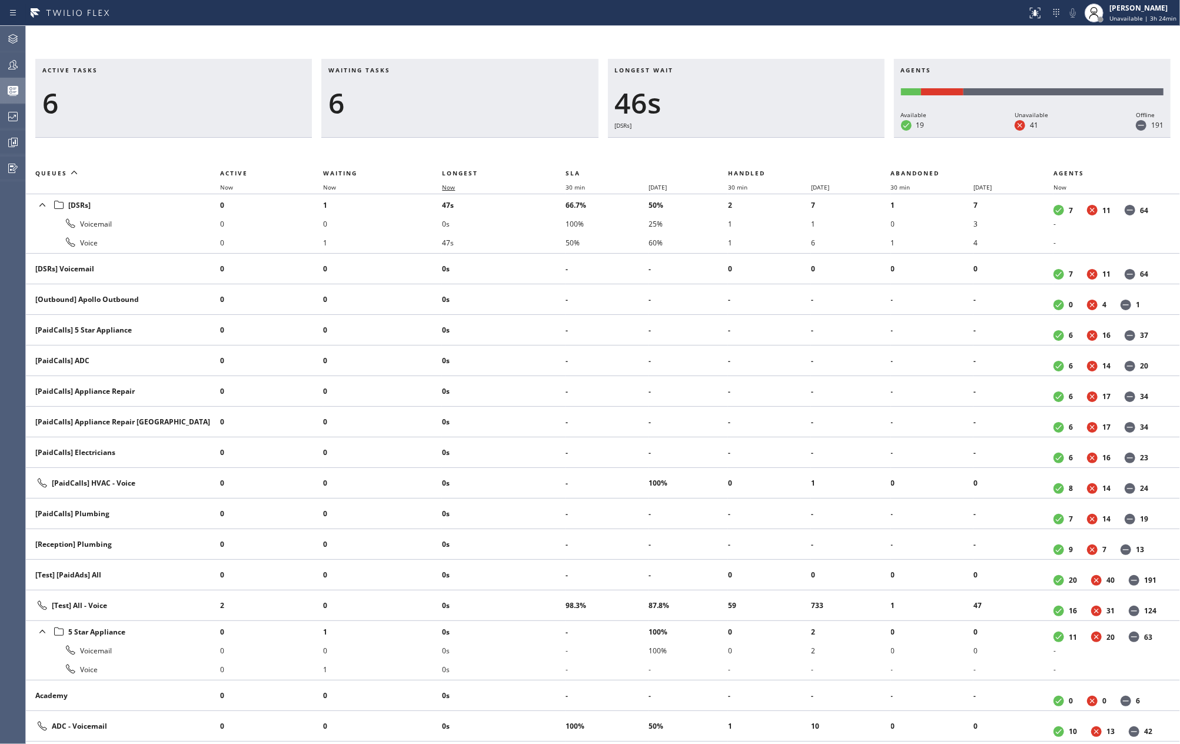
click at [448, 189] on span "Now" at bounding box center [448, 187] width 13 height 8
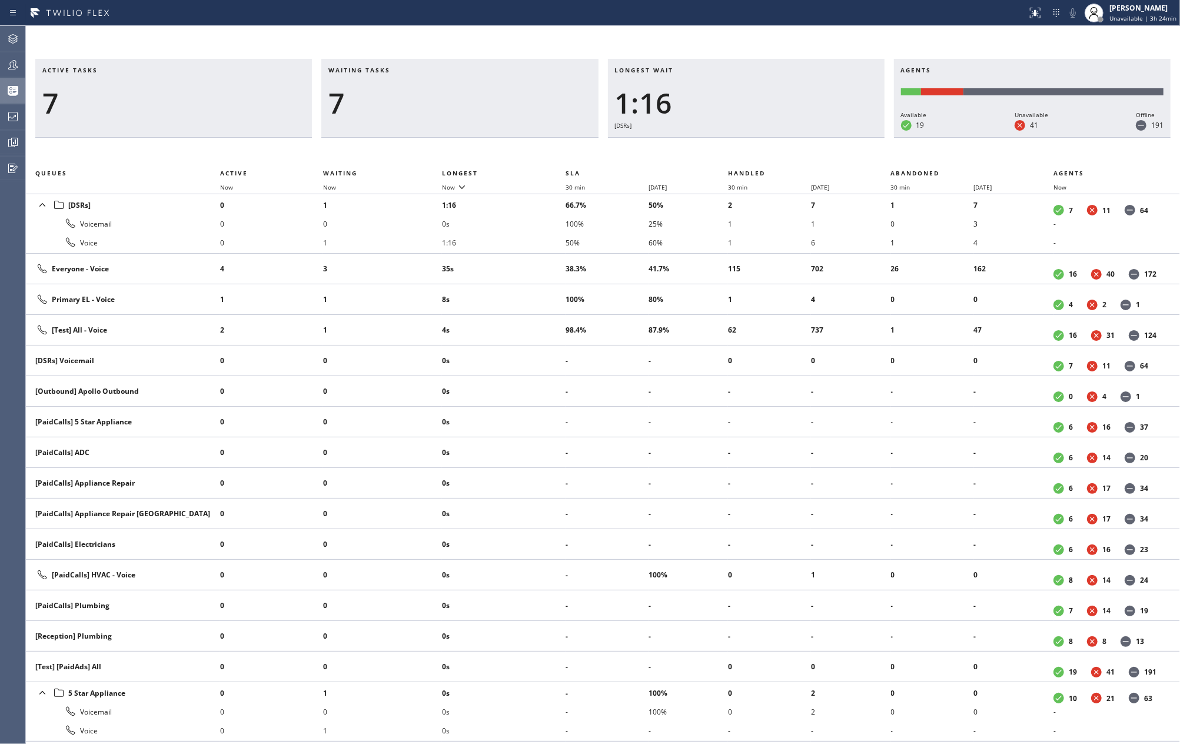
click at [424, 74] on h3 "Waiting tasks" at bounding box center [459, 75] width 262 height 18
click at [462, 186] on icon at bounding box center [462, 187] width 6 height 4
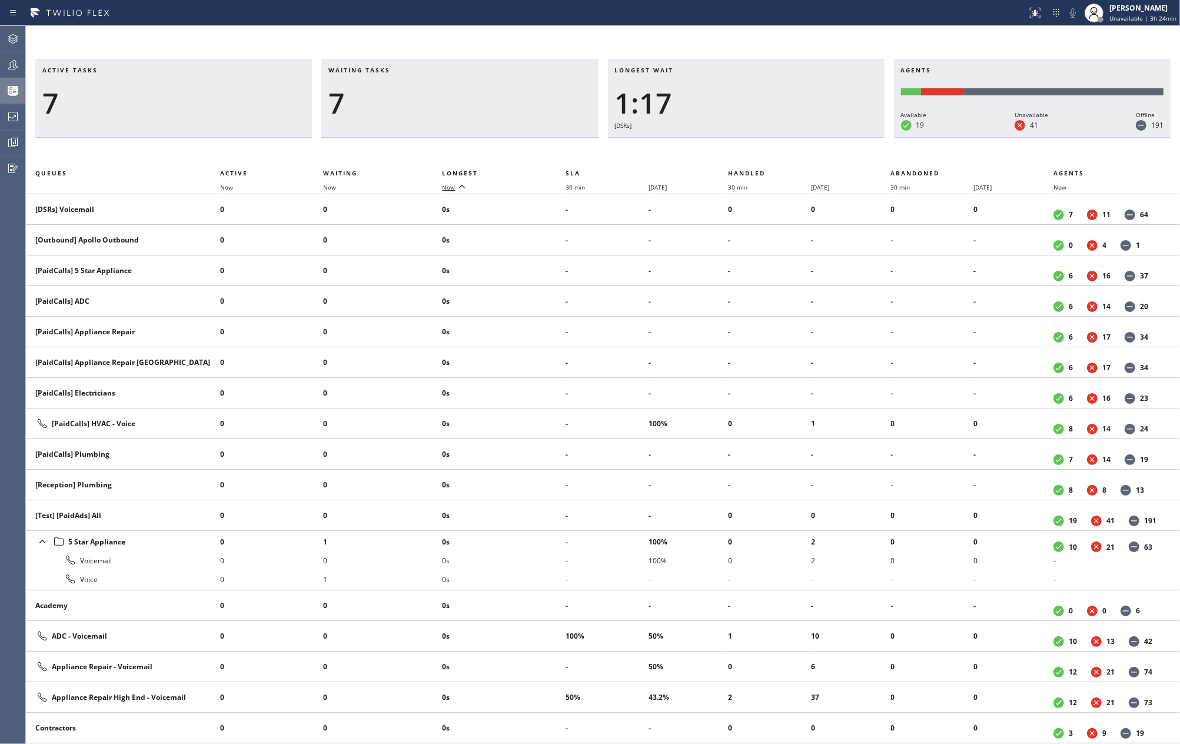
click at [462, 186] on icon at bounding box center [462, 186] width 14 height 14
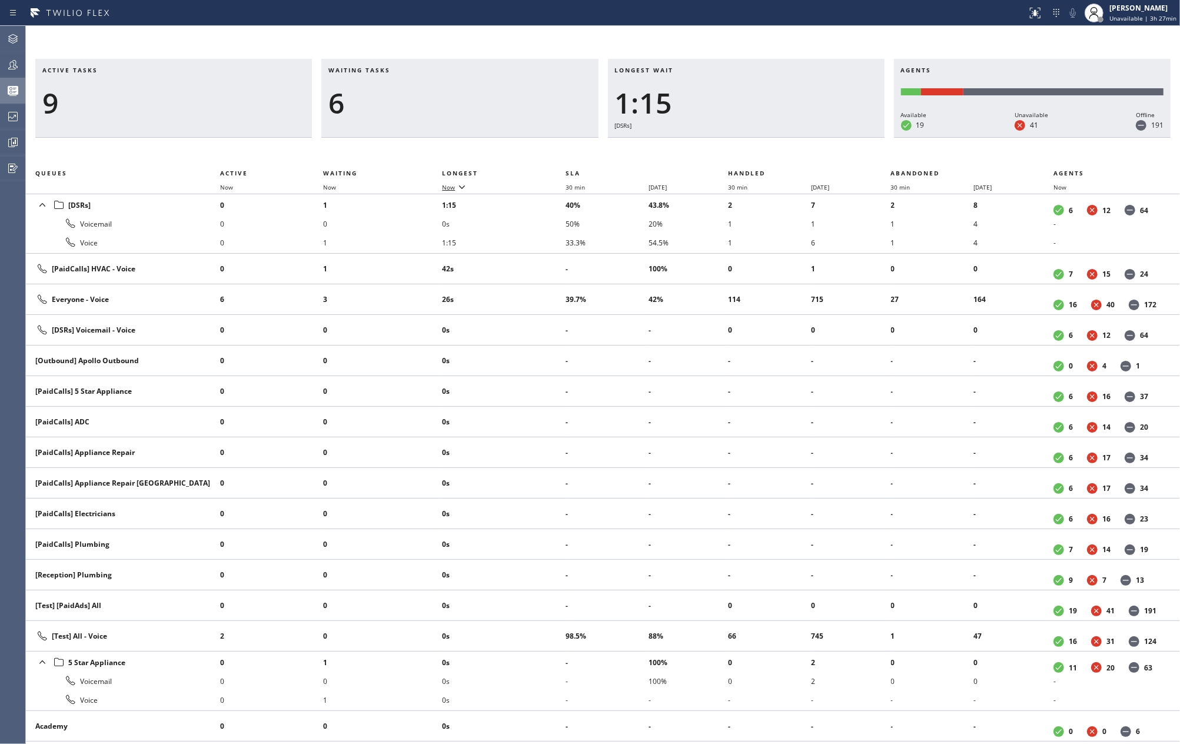
click at [461, 188] on icon at bounding box center [462, 186] width 14 height 14
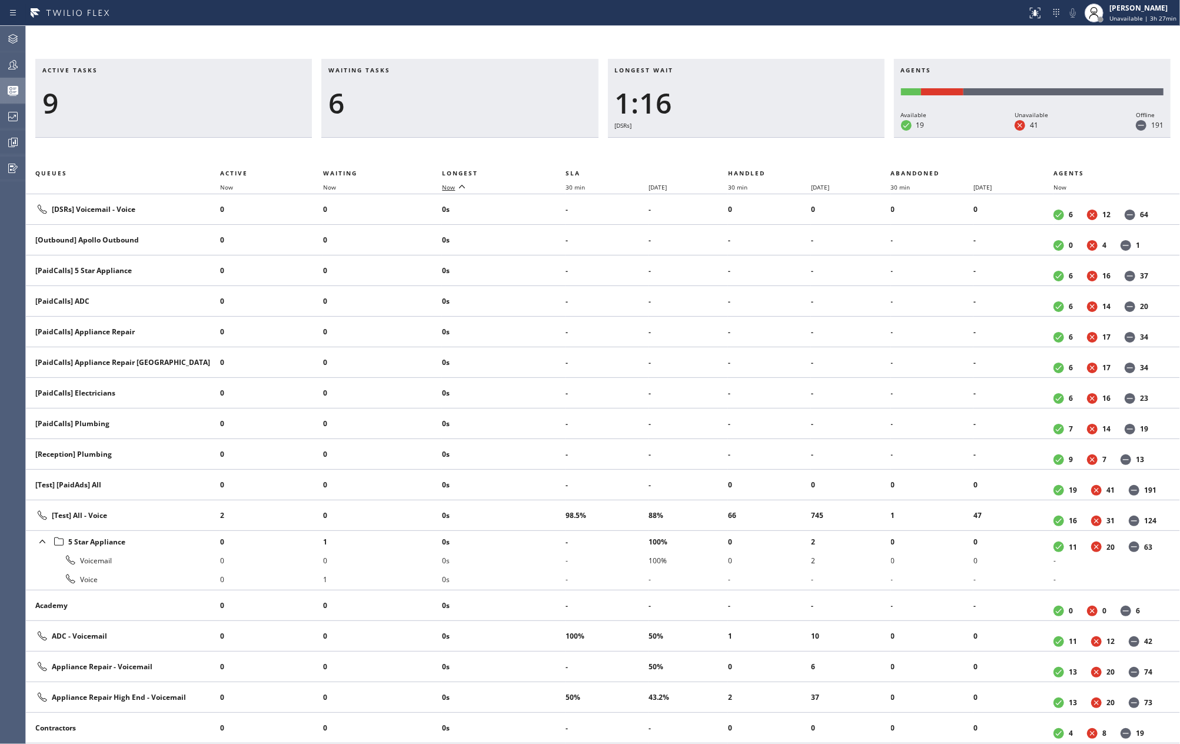
click at [461, 188] on icon at bounding box center [462, 187] width 6 height 4
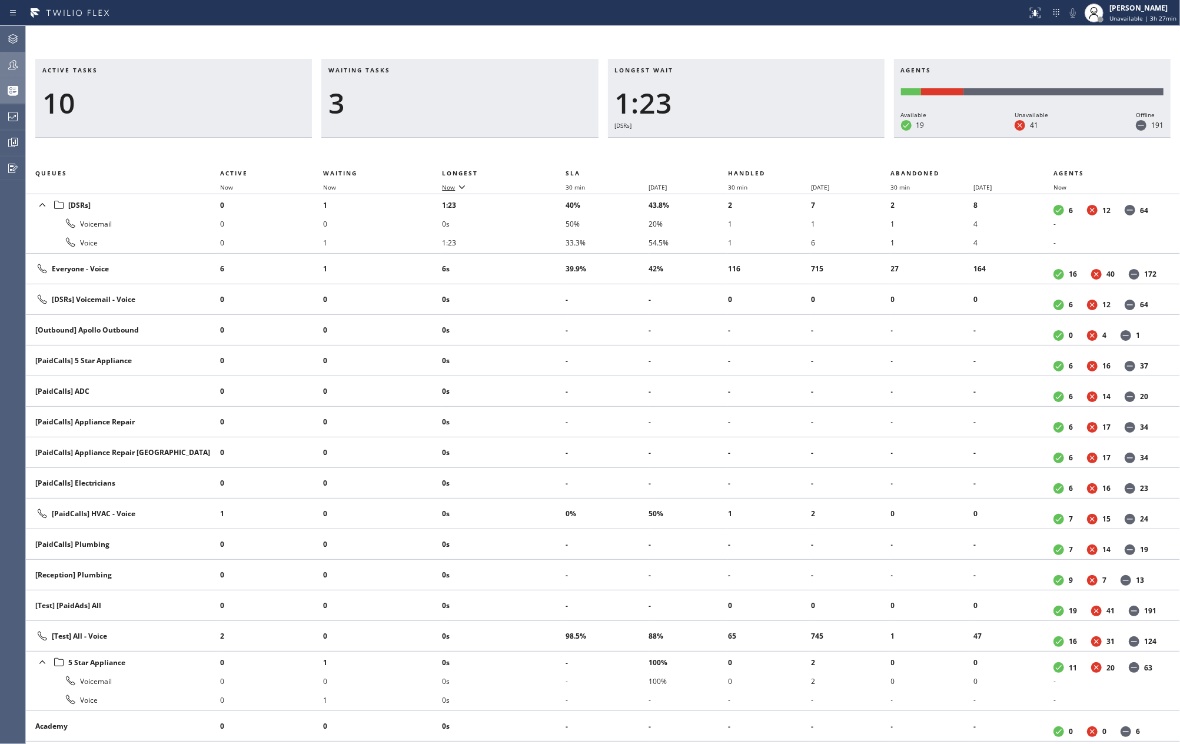
click at [9, 67] on icon at bounding box center [12, 64] width 9 height 9
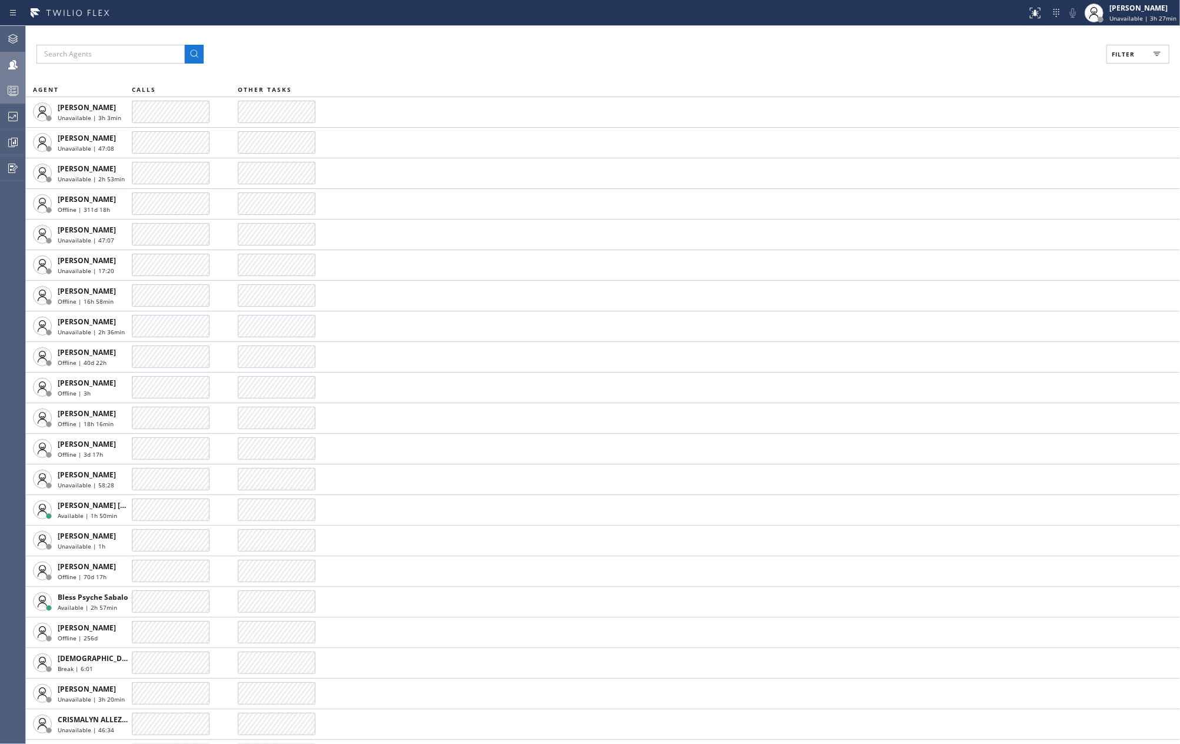
click at [1134, 58] on span "Filter" at bounding box center [1122, 54] width 23 height 8
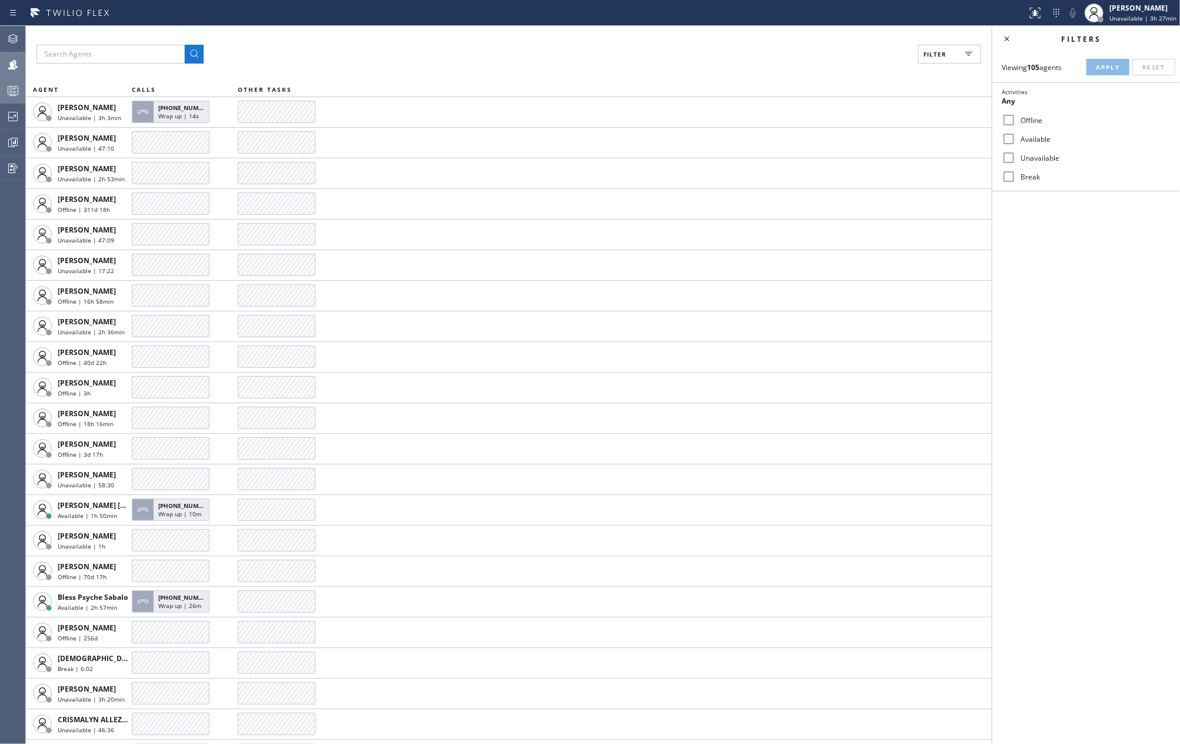
click at [1015, 141] on label "Available" at bounding box center [1092, 139] width 155 height 10
click at [1015, 141] on input "Available" at bounding box center [1008, 139] width 14 height 14
checkbox input "true"
click at [1008, 175] on input "Break" at bounding box center [1008, 176] width 14 height 14
checkbox input "true"
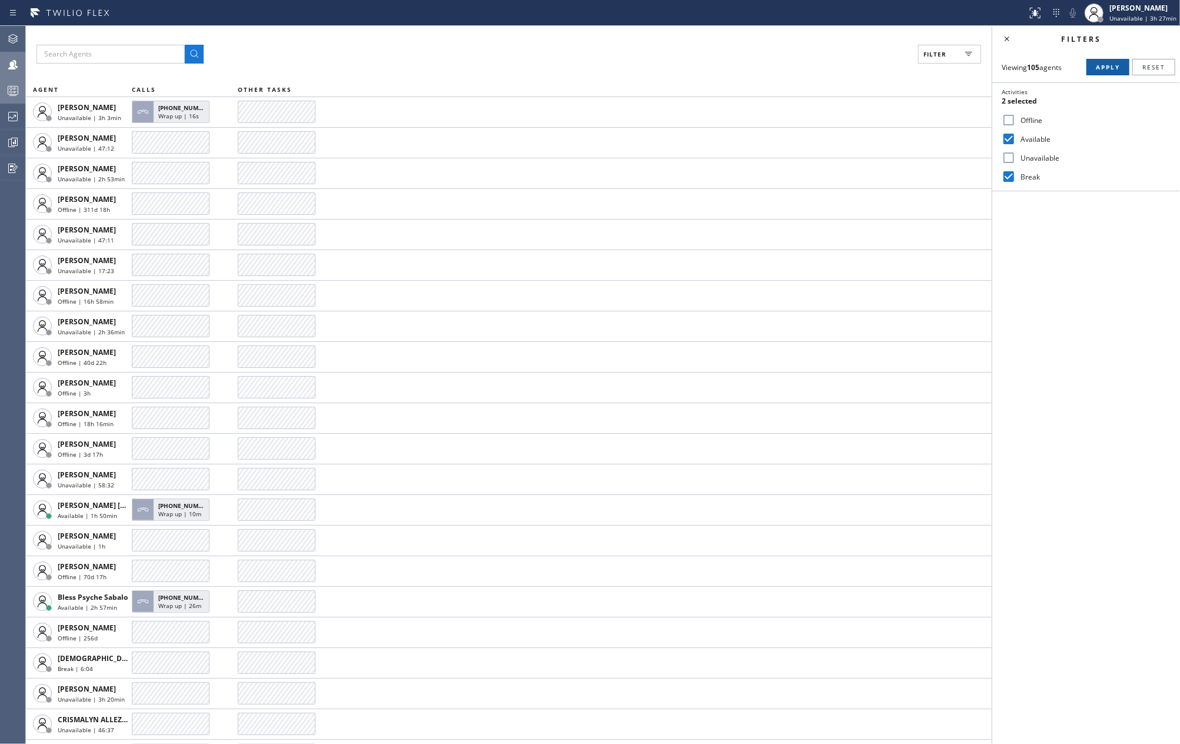
click at [1107, 60] on button "Apply" at bounding box center [1107, 67] width 43 height 16
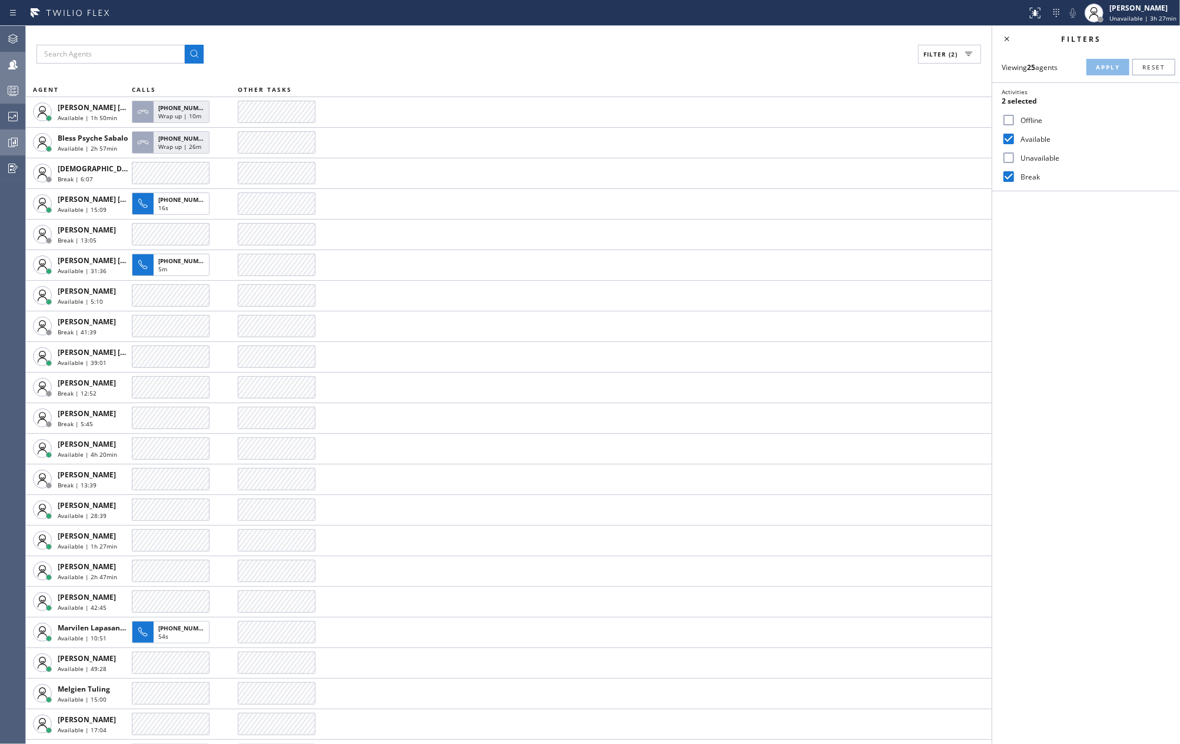
click at [5, 139] on div at bounding box center [13, 142] width 26 height 14
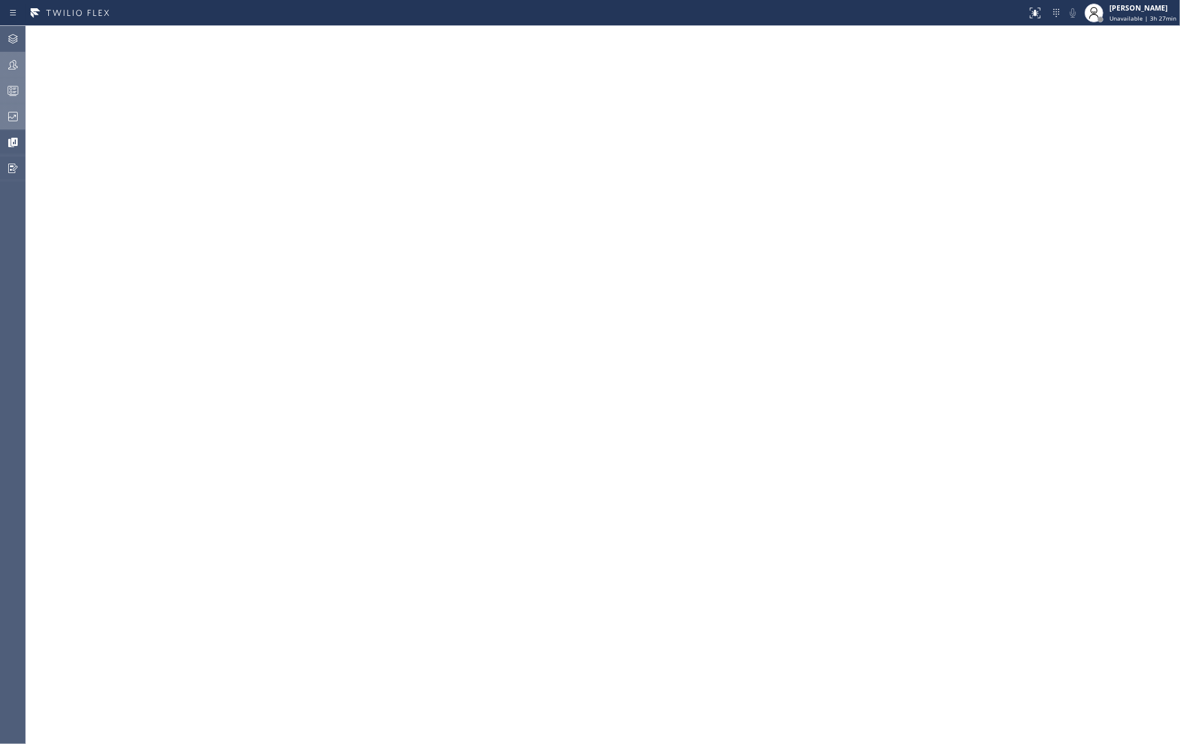
click at [12, 118] on icon at bounding box center [13, 116] width 14 height 14
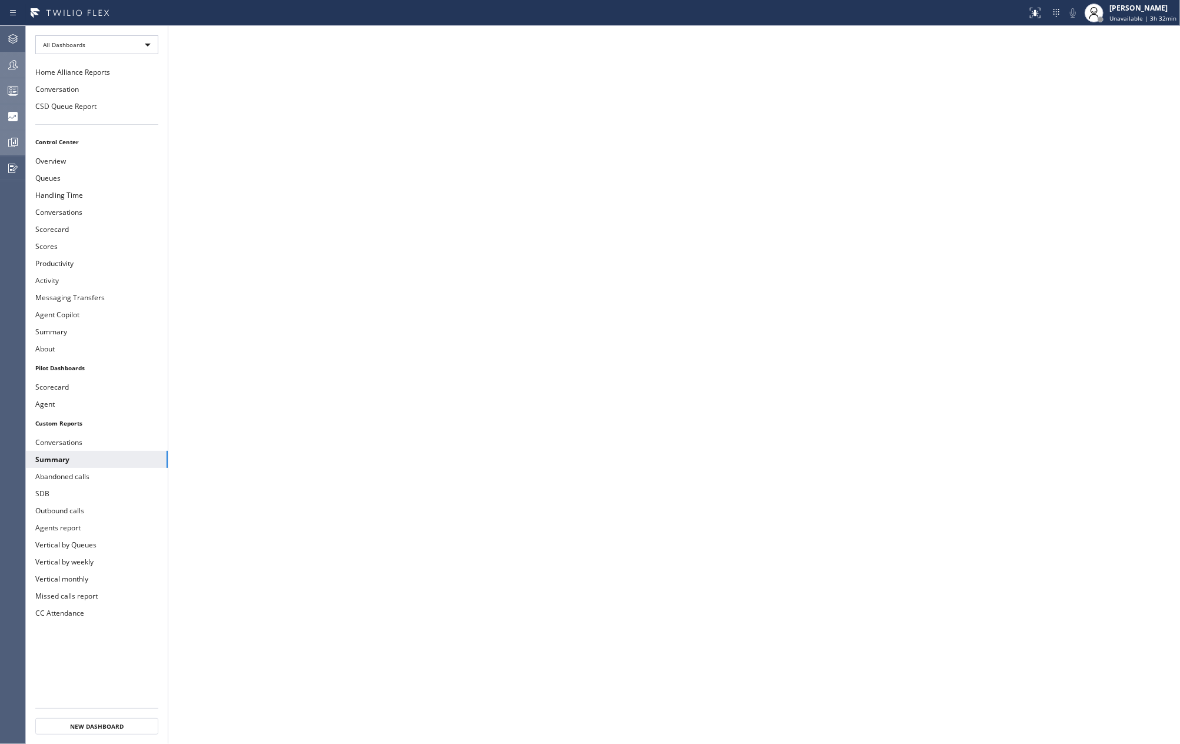
click at [15, 136] on icon at bounding box center [13, 142] width 14 height 14
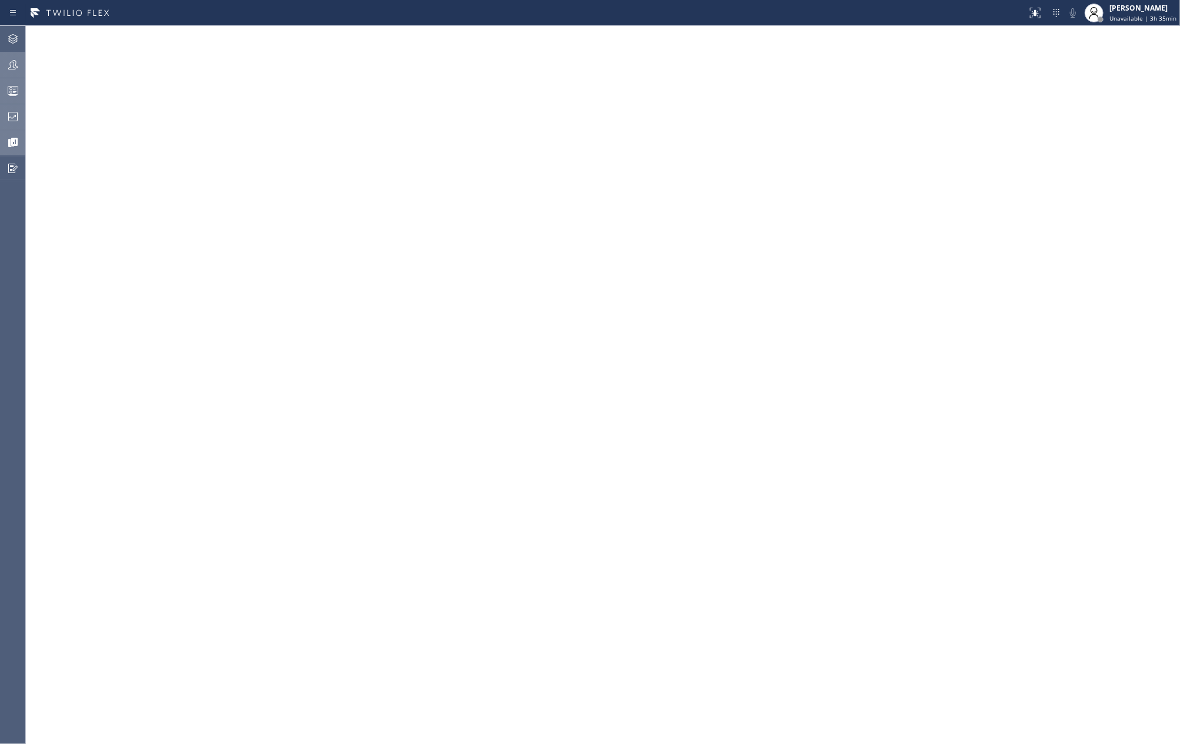
click at [13, 85] on icon at bounding box center [13, 91] width 14 height 14
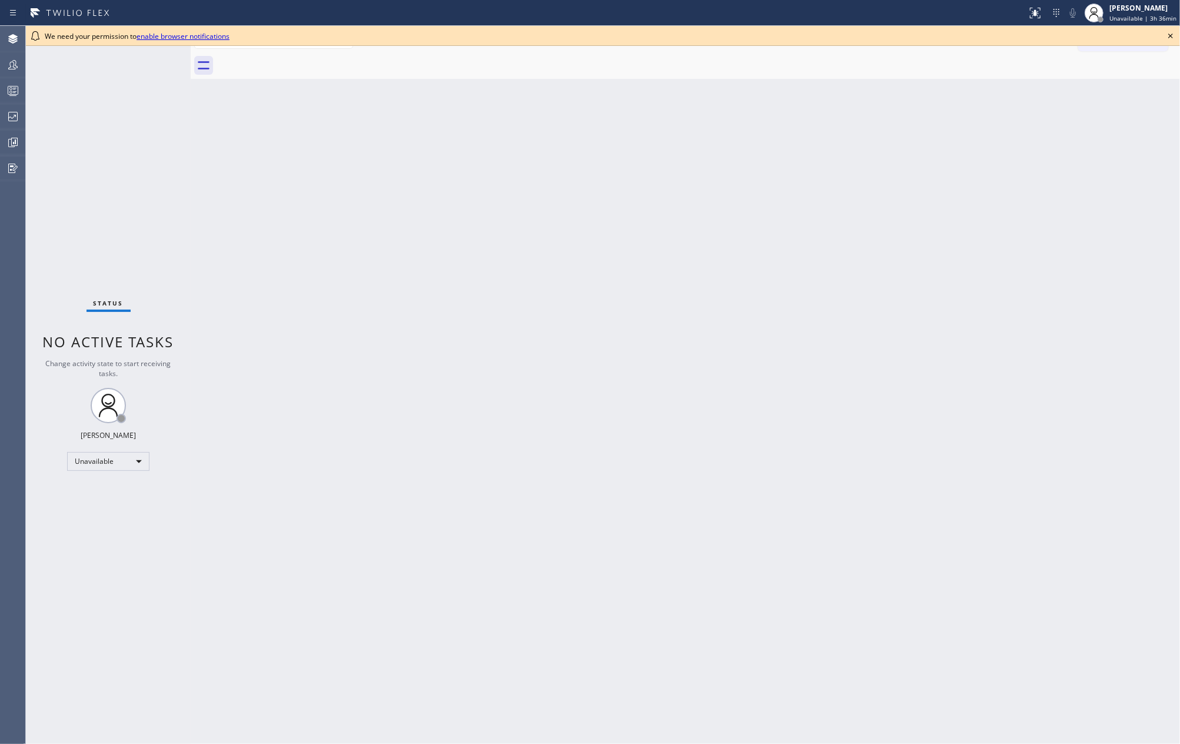
click at [1166, 38] on icon at bounding box center [1170, 36] width 14 height 14
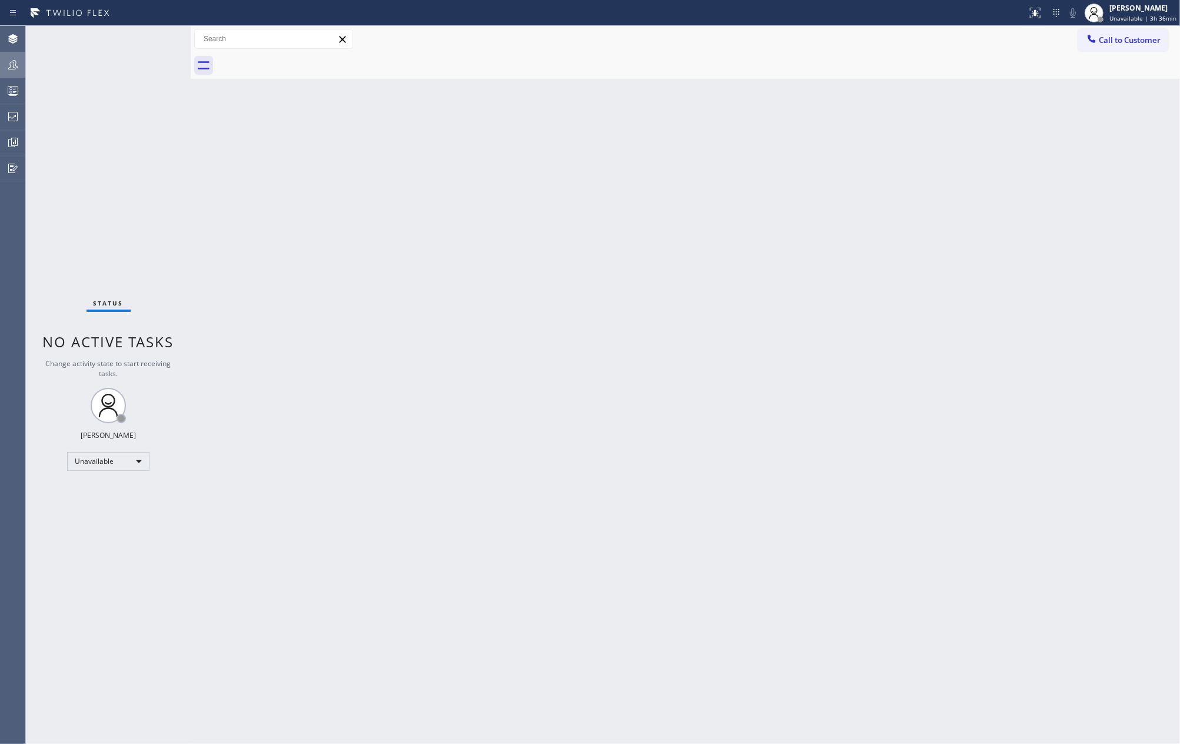
click at [18, 72] on div at bounding box center [13, 65] width 26 height 24
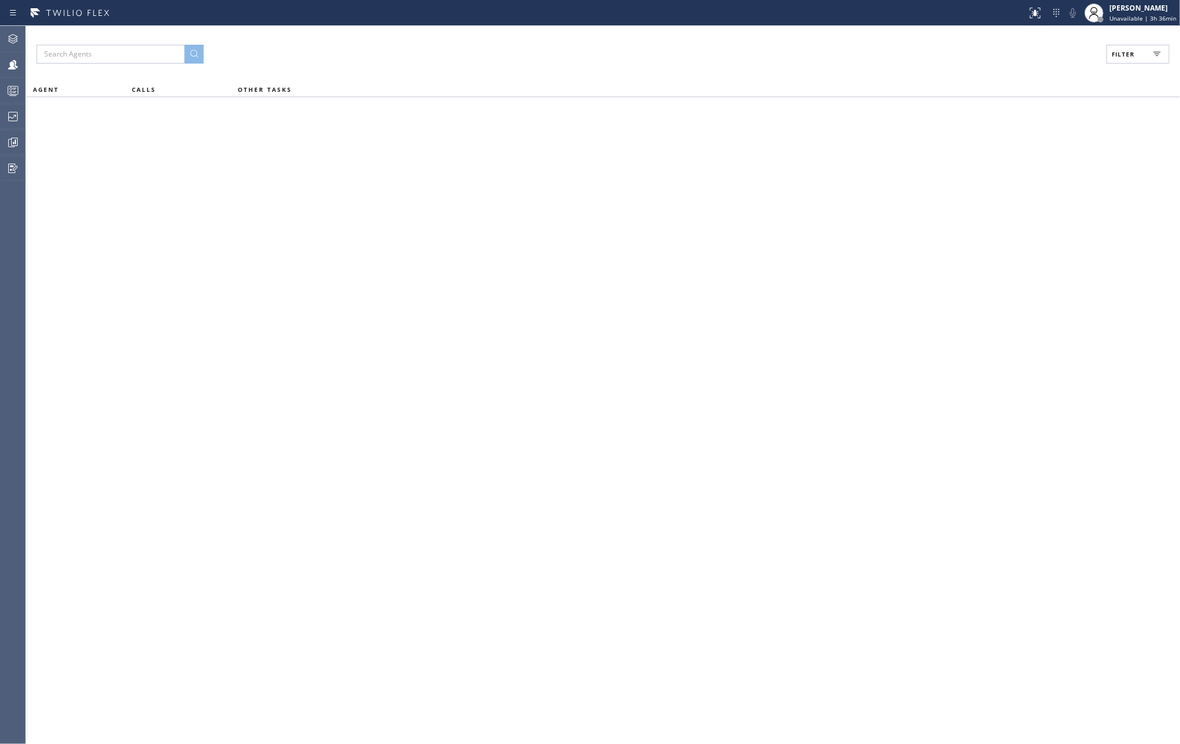
click at [1135, 55] on button "Filter" at bounding box center [1137, 54] width 63 height 19
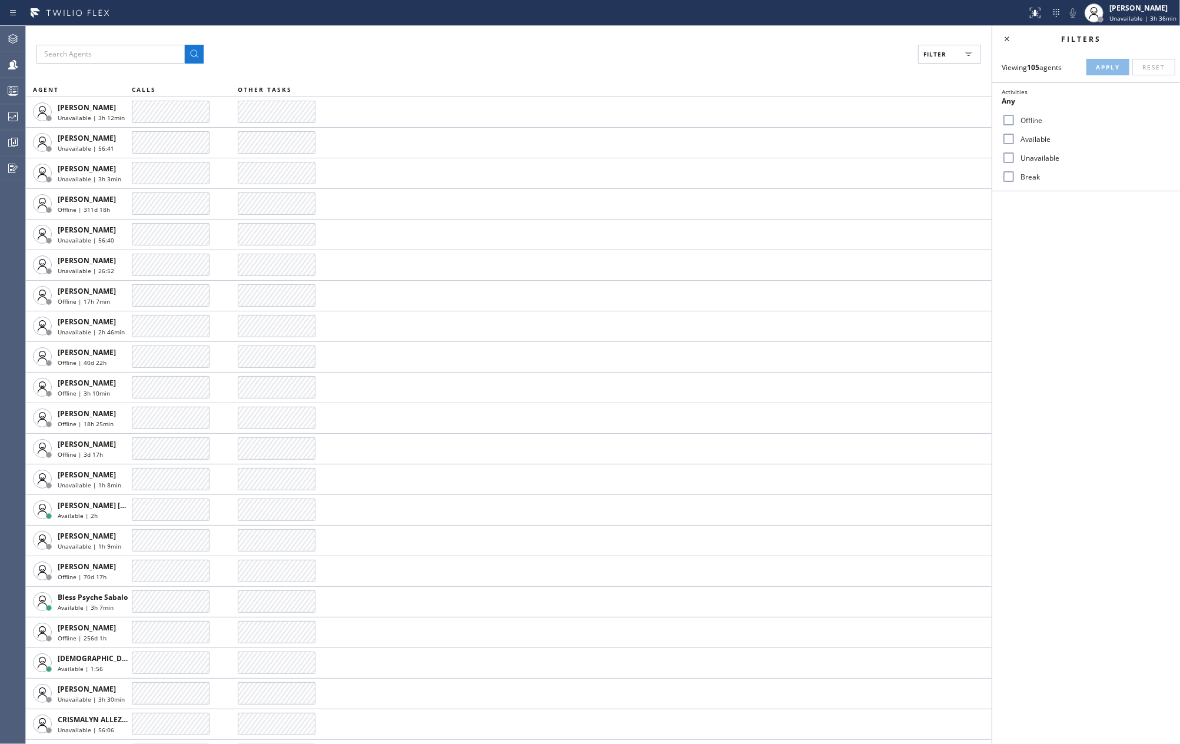
click at [1151, 54] on div "Viewing 105 agents Apply Reset Activities Any Offline Available Unavailable Bre…" at bounding box center [1086, 121] width 188 height 139
click at [1008, 141] on input "Available" at bounding box center [1008, 139] width 14 height 14
checkbox input "true"
click at [1006, 178] on input "Break" at bounding box center [1008, 176] width 14 height 14
checkbox input "true"
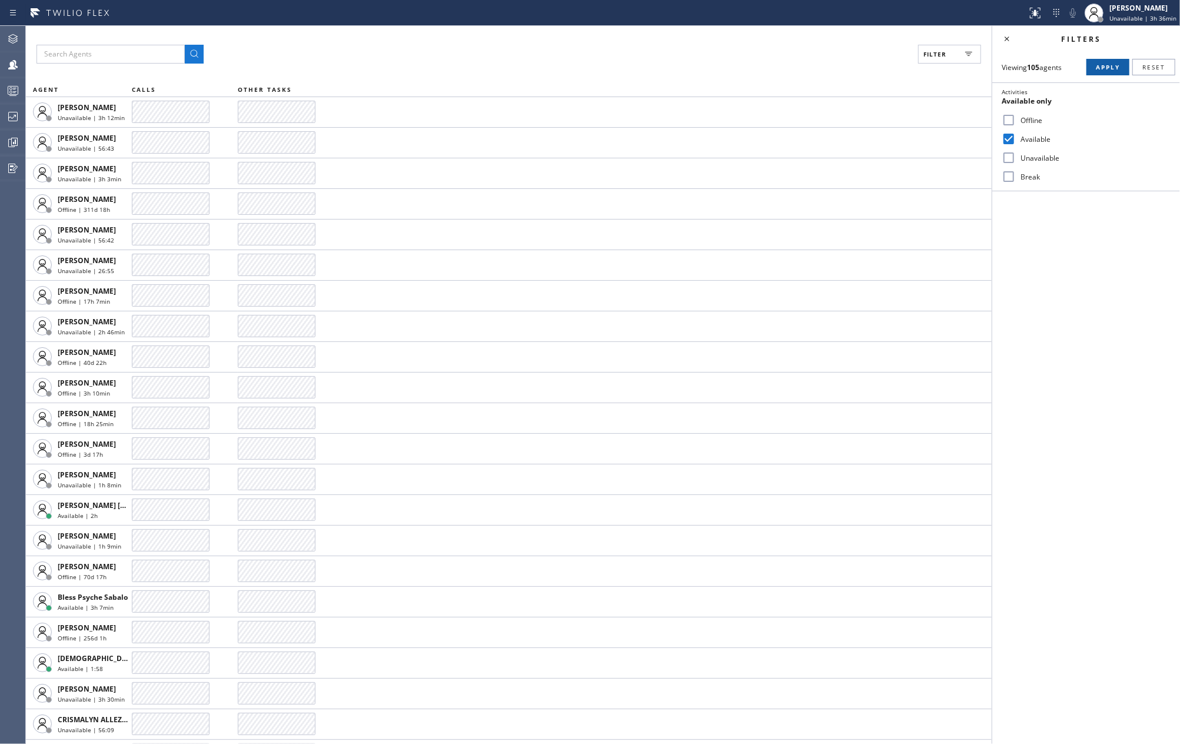
click at [1099, 55] on div "Viewing 105 agents Apply Reset Activities Available only Offline Available Unav…" at bounding box center [1086, 121] width 188 height 139
click at [1097, 64] on span "Apply" at bounding box center [1107, 67] width 24 height 8
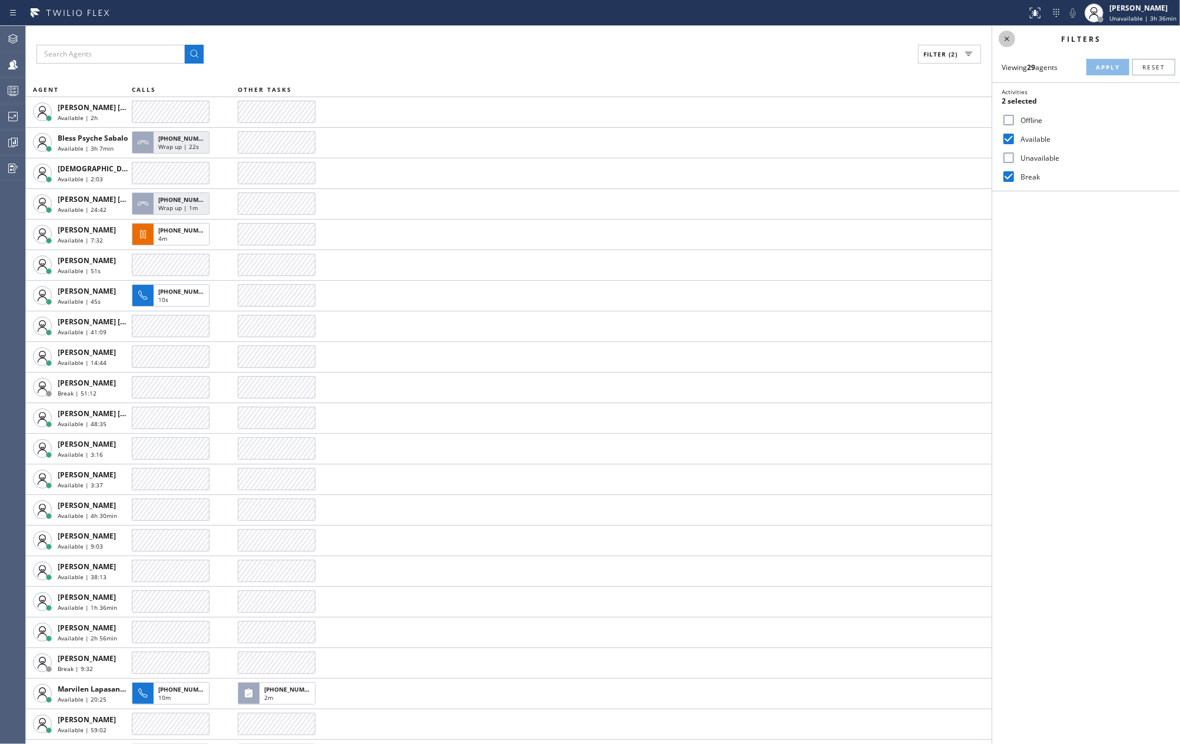
click at [1006, 39] on icon at bounding box center [1006, 38] width 5 height 5
click at [579, 45] on div "Filter (2)" at bounding box center [602, 54] width 1133 height 19
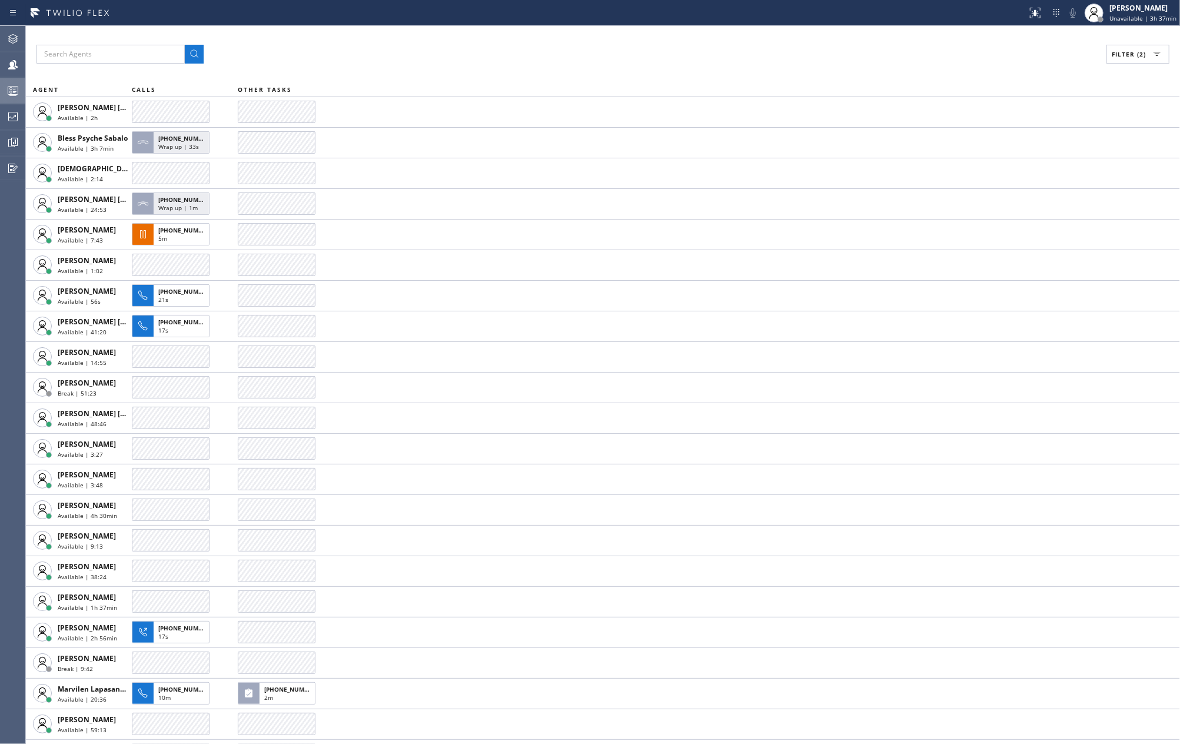
click at [14, 92] on icon at bounding box center [13, 92] width 6 height 8
